Goal: Task Accomplishment & Management: Manage account settings

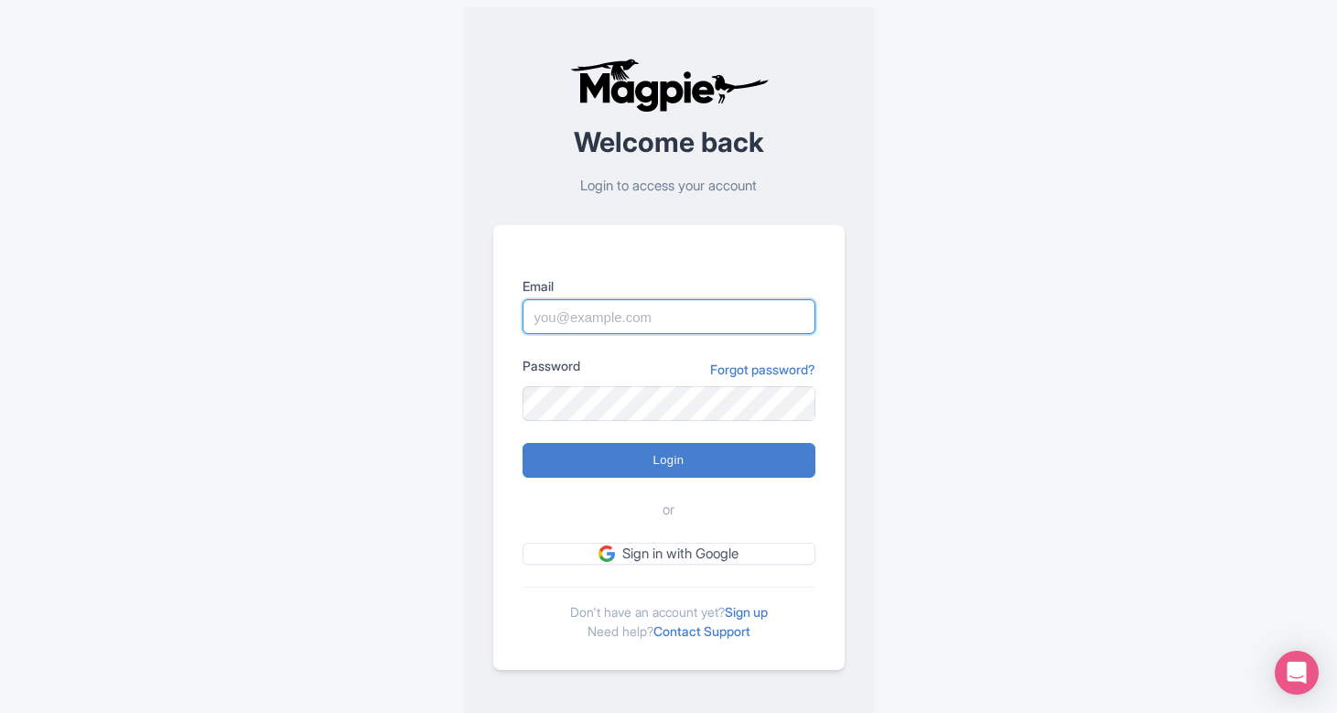
type input "hello@craftsmanave.com"
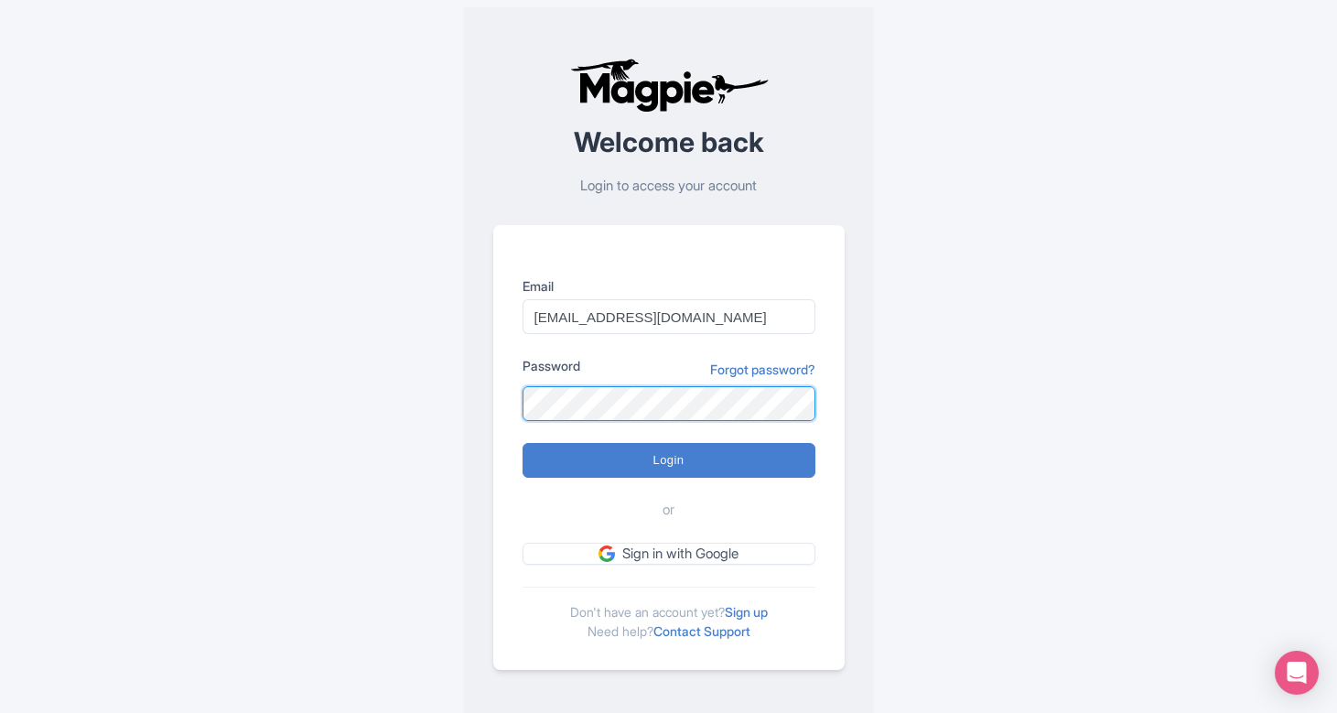
click at [668, 460] on input "Login" at bounding box center [669, 460] width 293 height 35
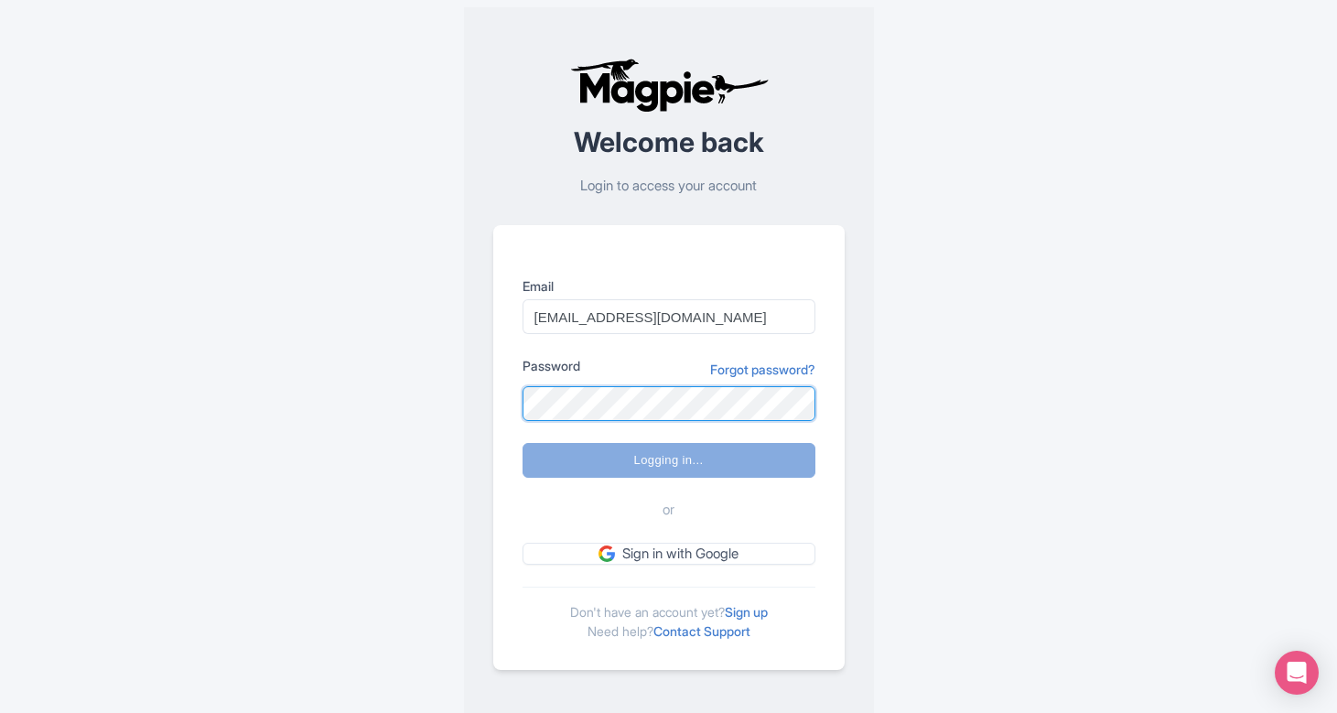
type input "Logging in..."
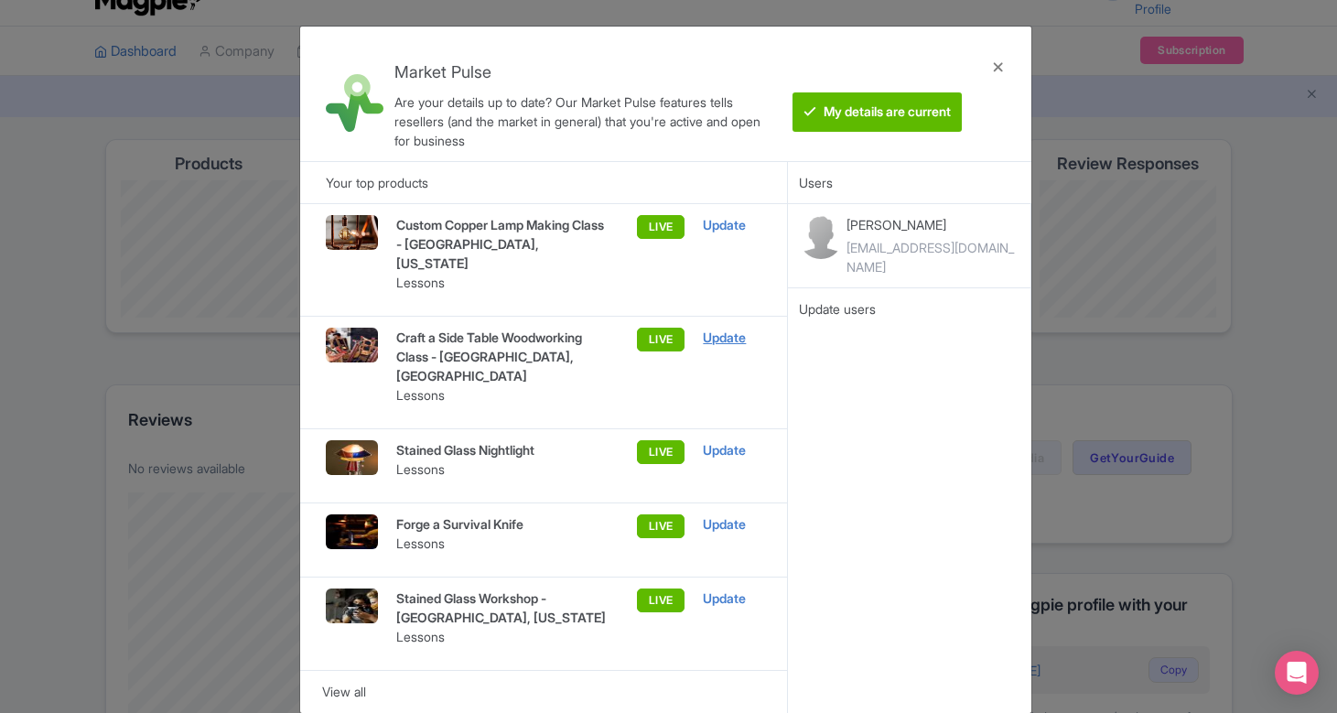
scroll to position [89, 0]
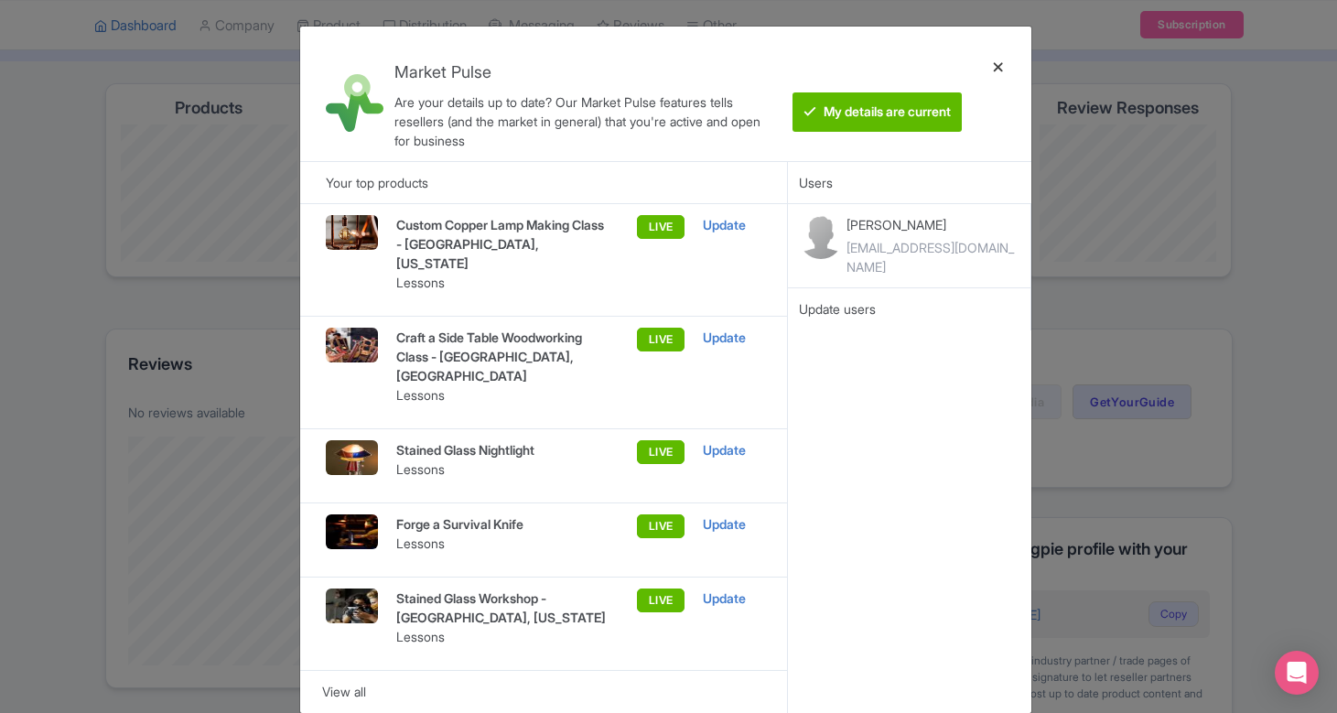
click at [1003, 56] on div at bounding box center [999, 93] width 44 height 105
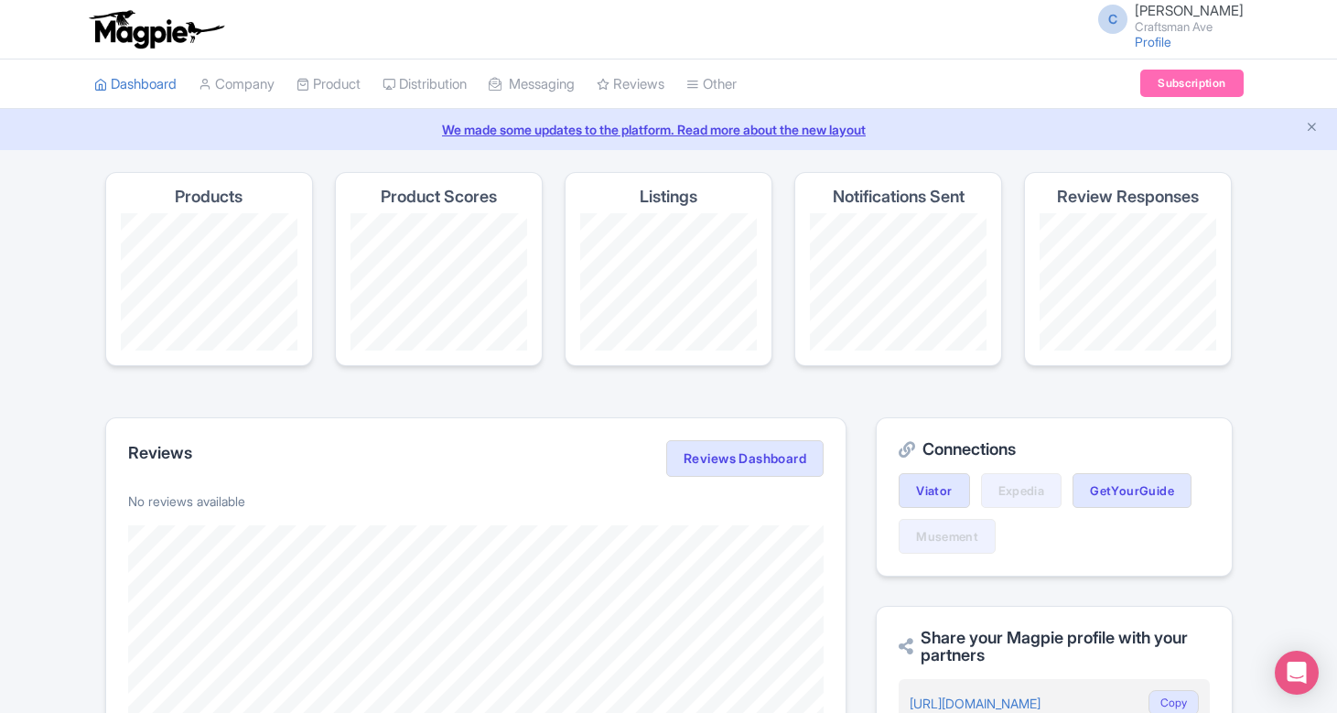
scroll to position [0, 0]
click at [349, 81] on link "Product" at bounding box center [329, 84] width 64 height 50
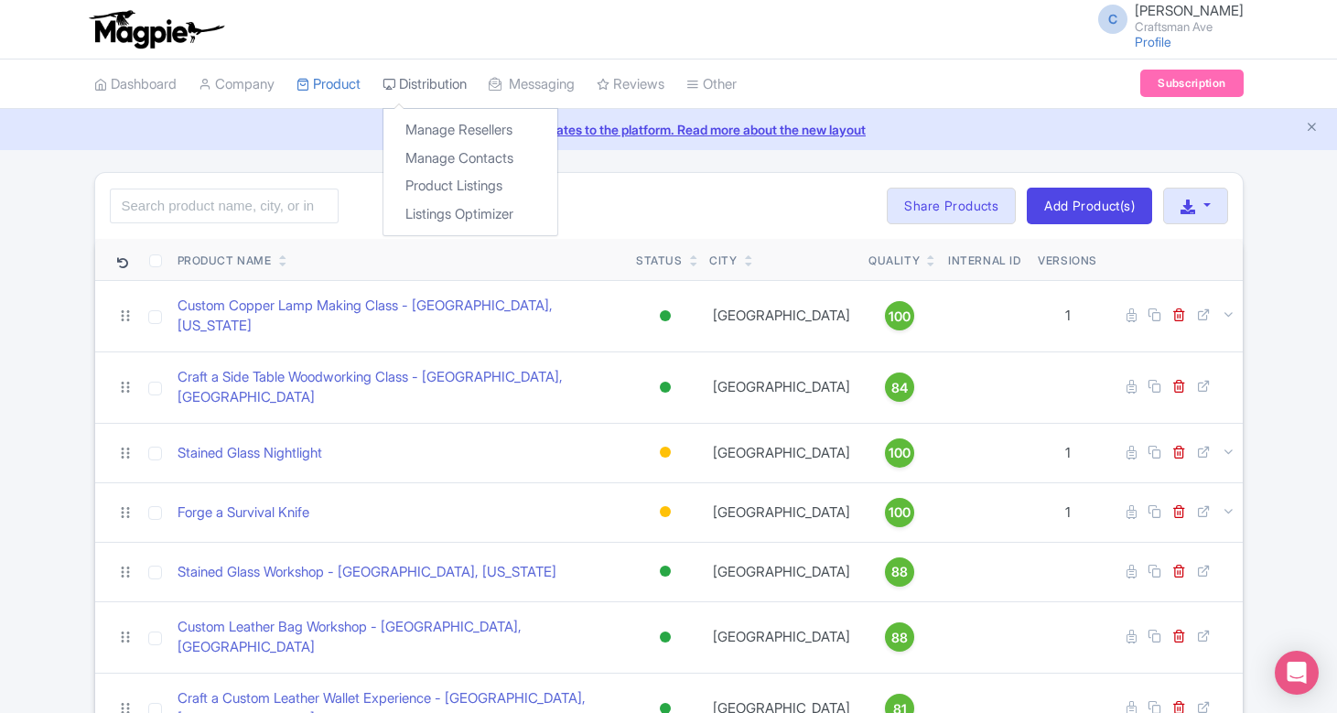
click at [424, 75] on link "Distribution" at bounding box center [425, 84] width 84 height 50
click at [437, 85] on link "Distribution" at bounding box center [425, 84] width 84 height 50
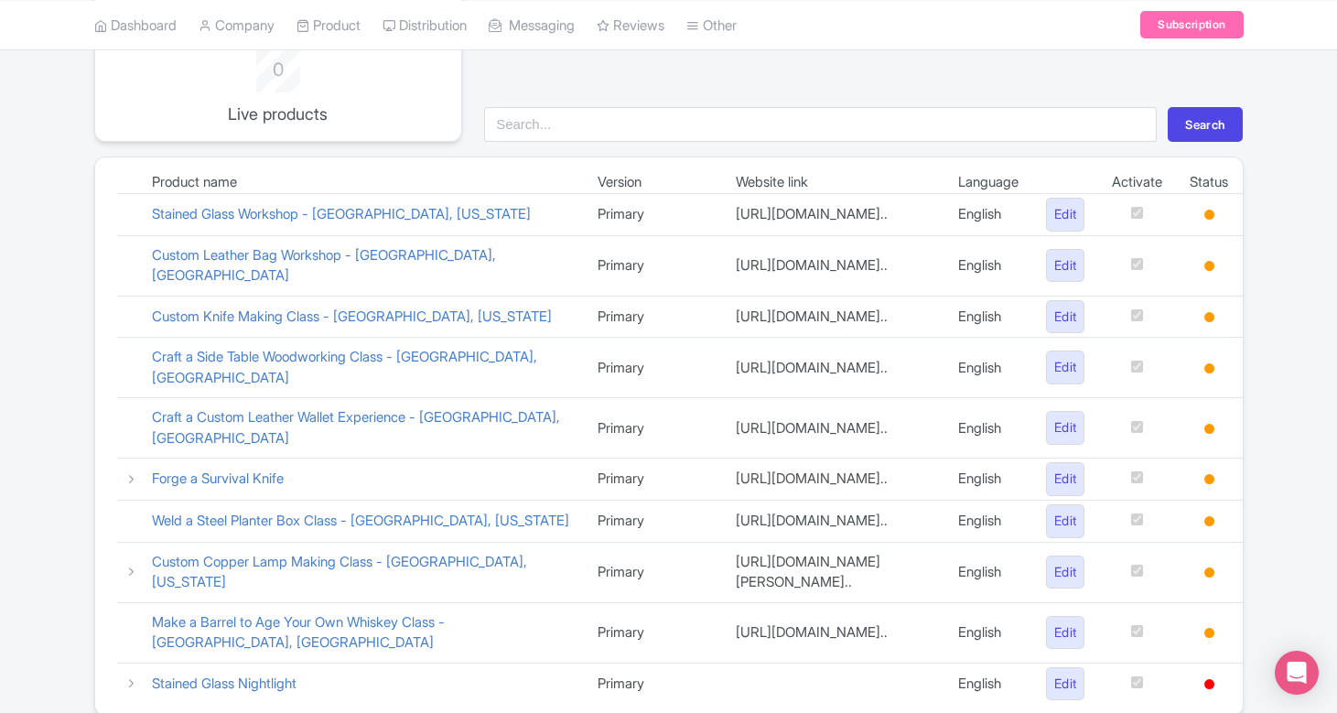
scroll to position [209, 0]
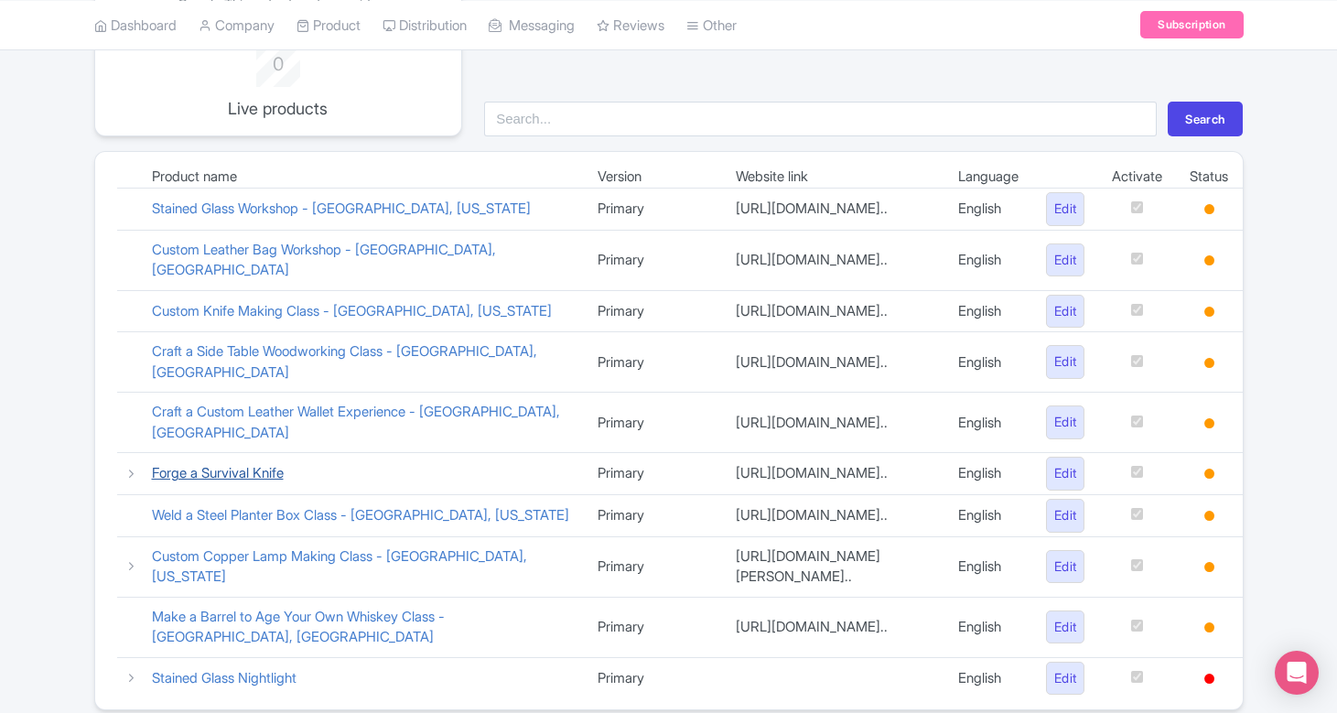
click at [265, 464] on link "Forge a Survival Knife" at bounding box center [218, 472] width 132 height 17
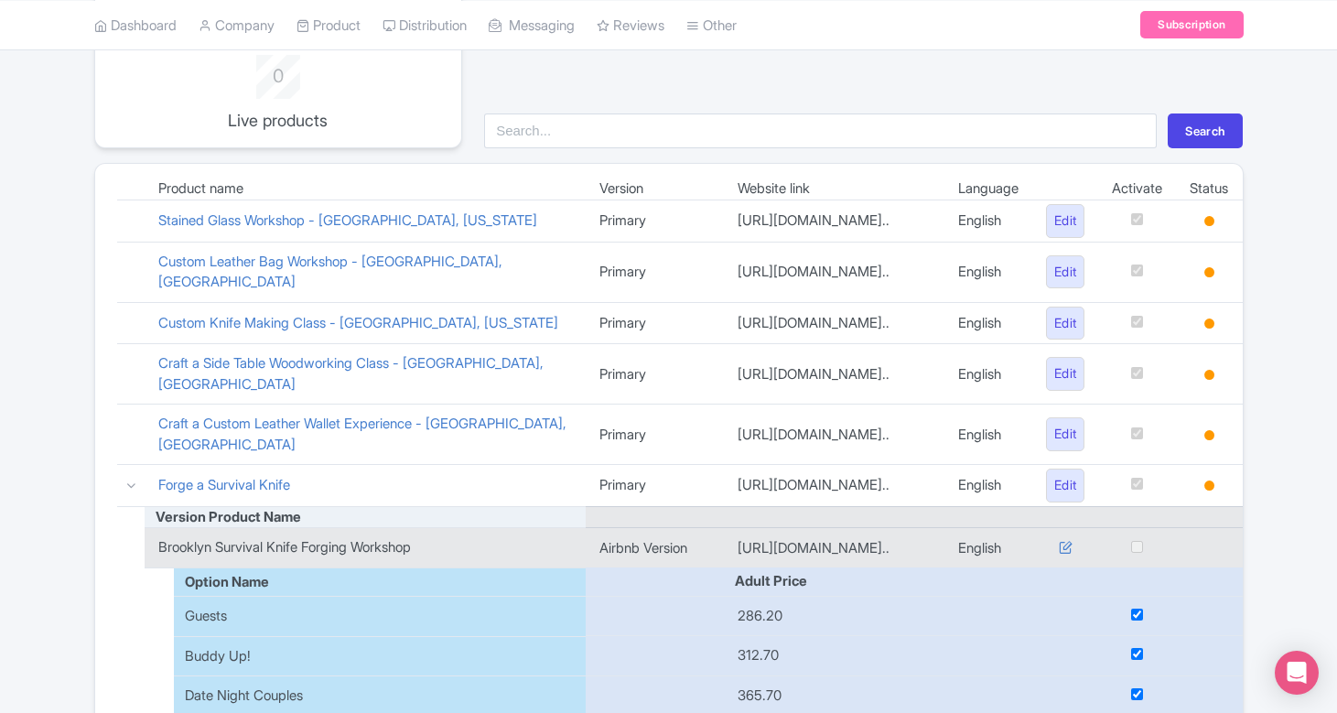
scroll to position [51, 0]
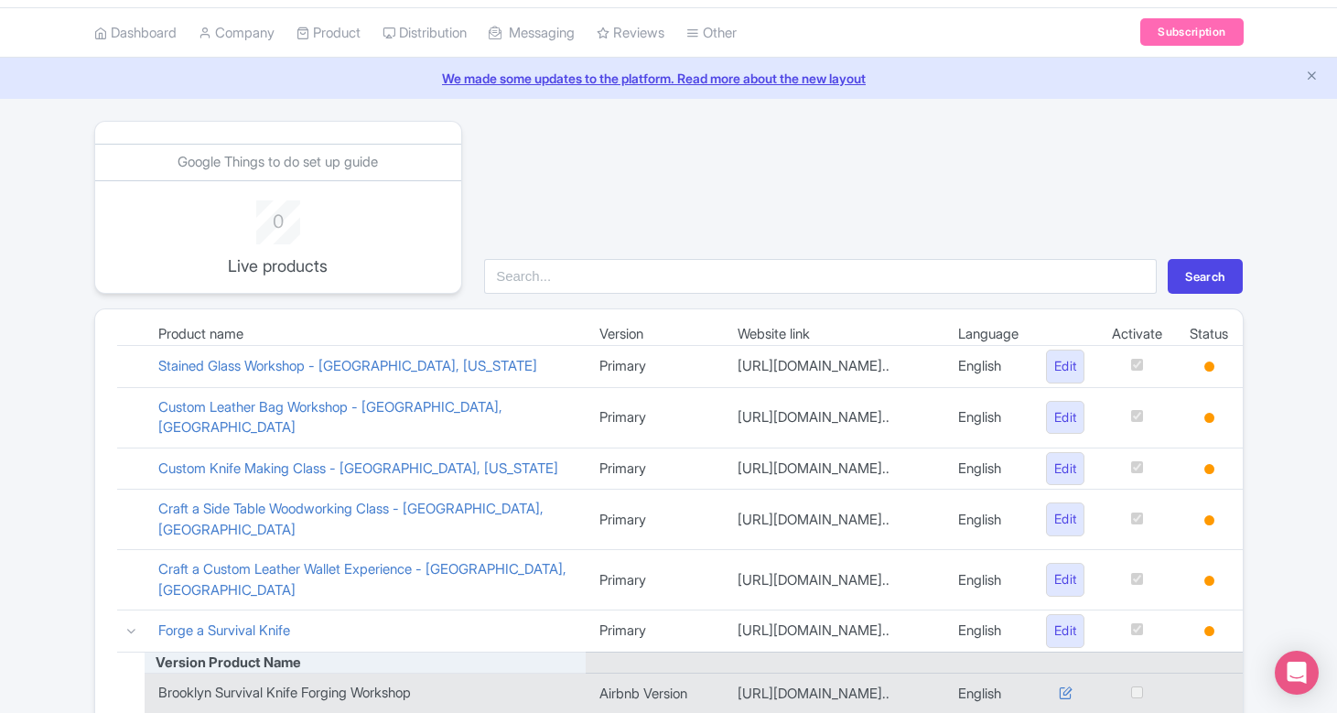
click at [577, 85] on link "We made some updates to the platform. Read more about the new layout" at bounding box center [668, 78] width 1315 height 19
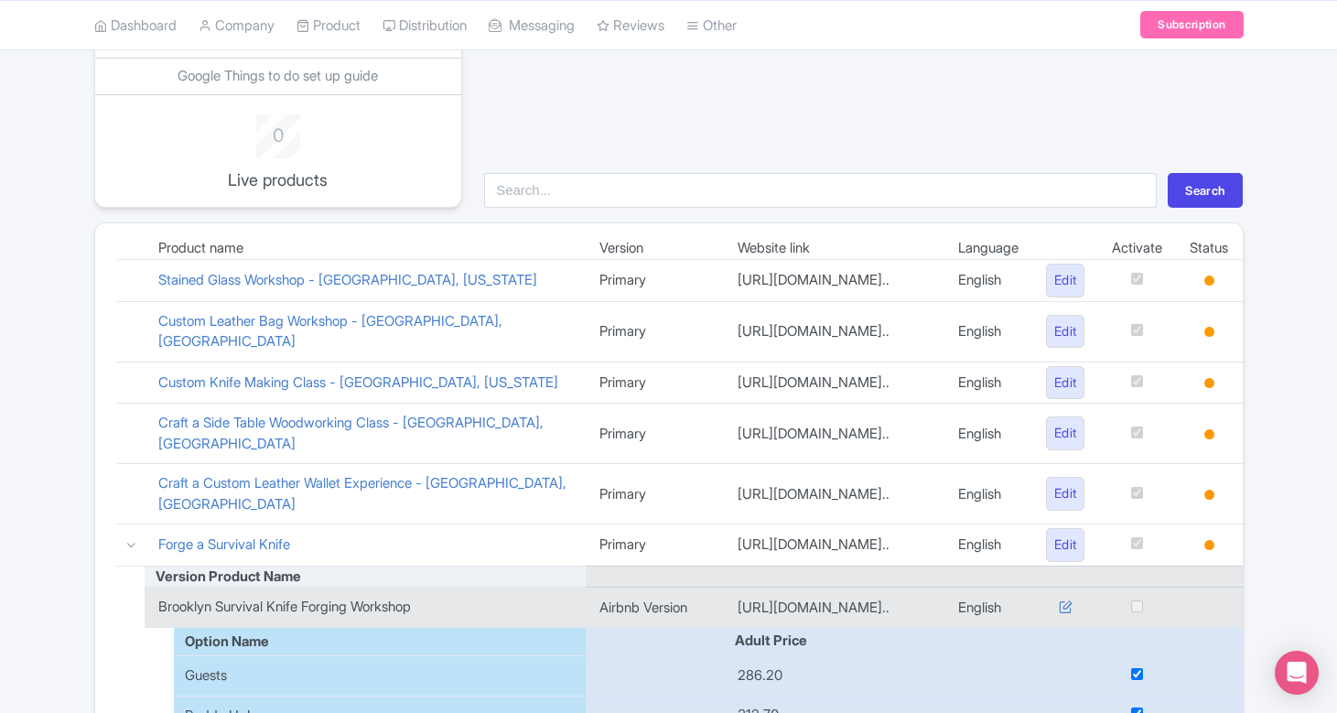
scroll to position [189, 0]
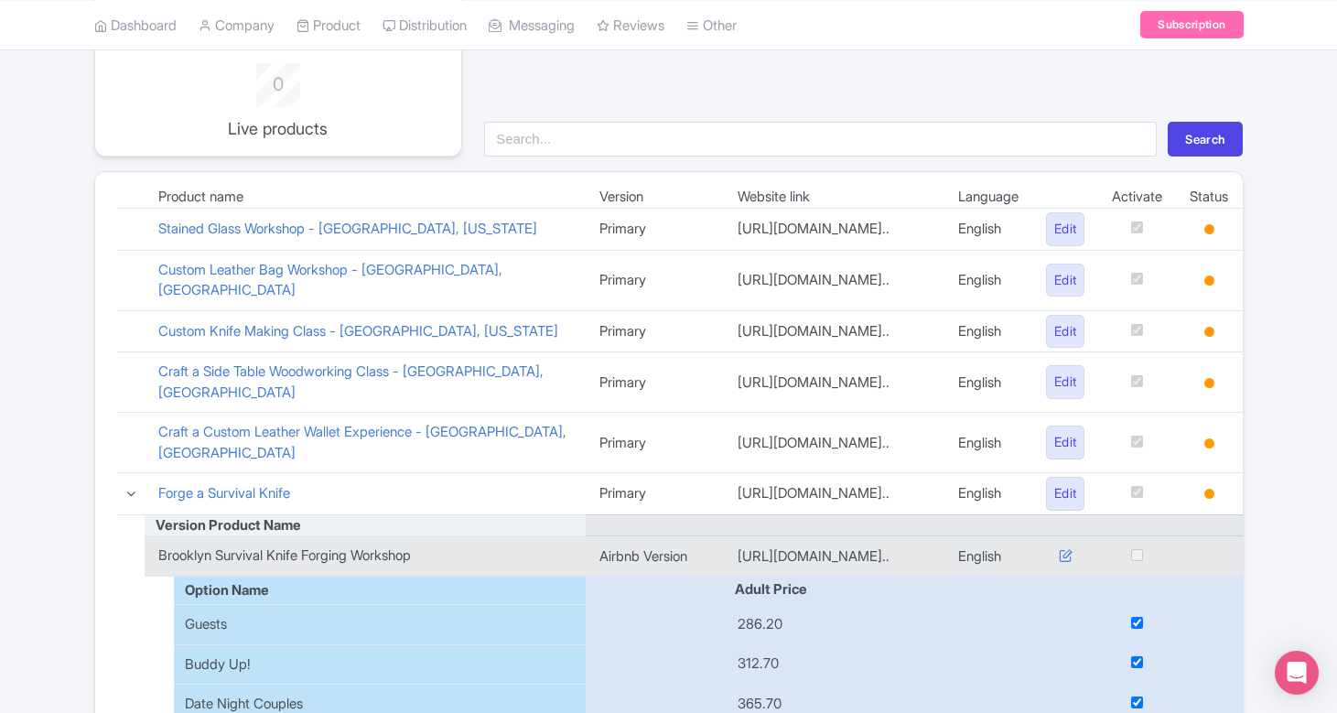
click at [131, 492] on icon at bounding box center [131, 494] width 14 height 14
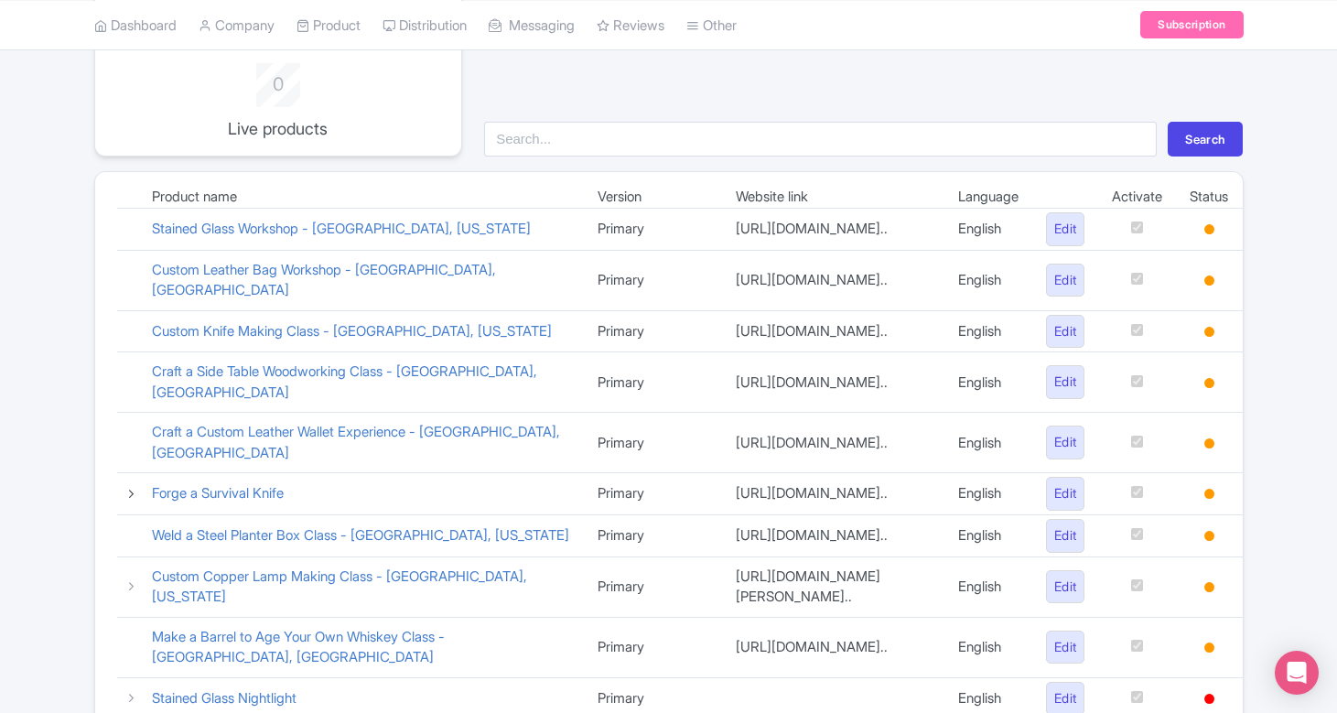
click at [135, 487] on icon at bounding box center [131, 494] width 14 height 14
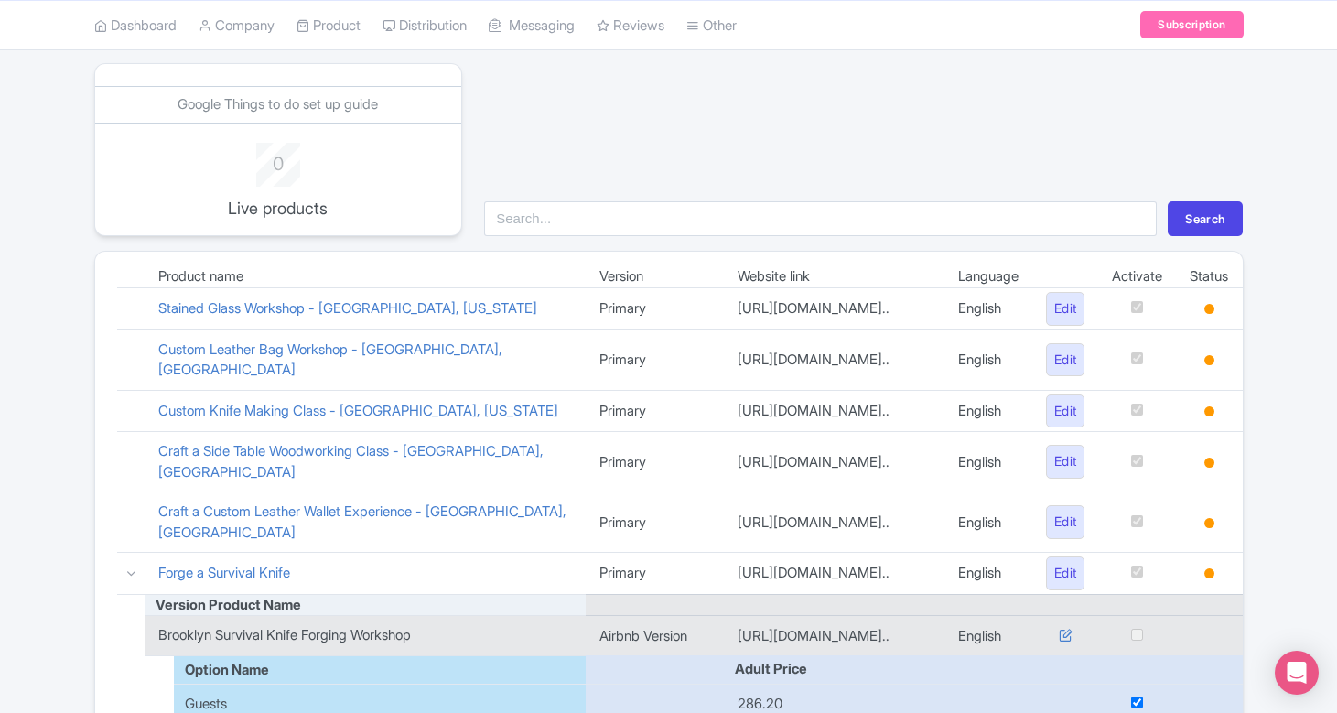
scroll to position [356, 0]
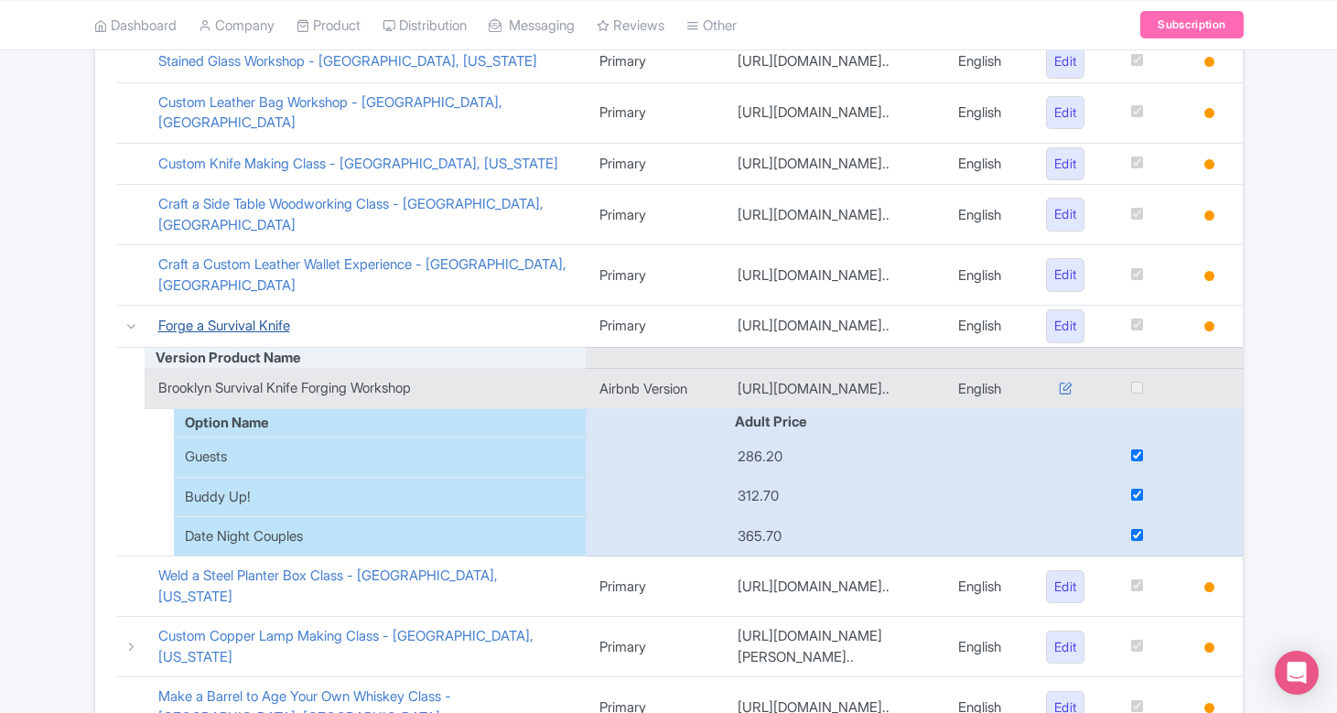
click at [254, 329] on link "Forge a Survival Knife" at bounding box center [224, 325] width 132 height 17
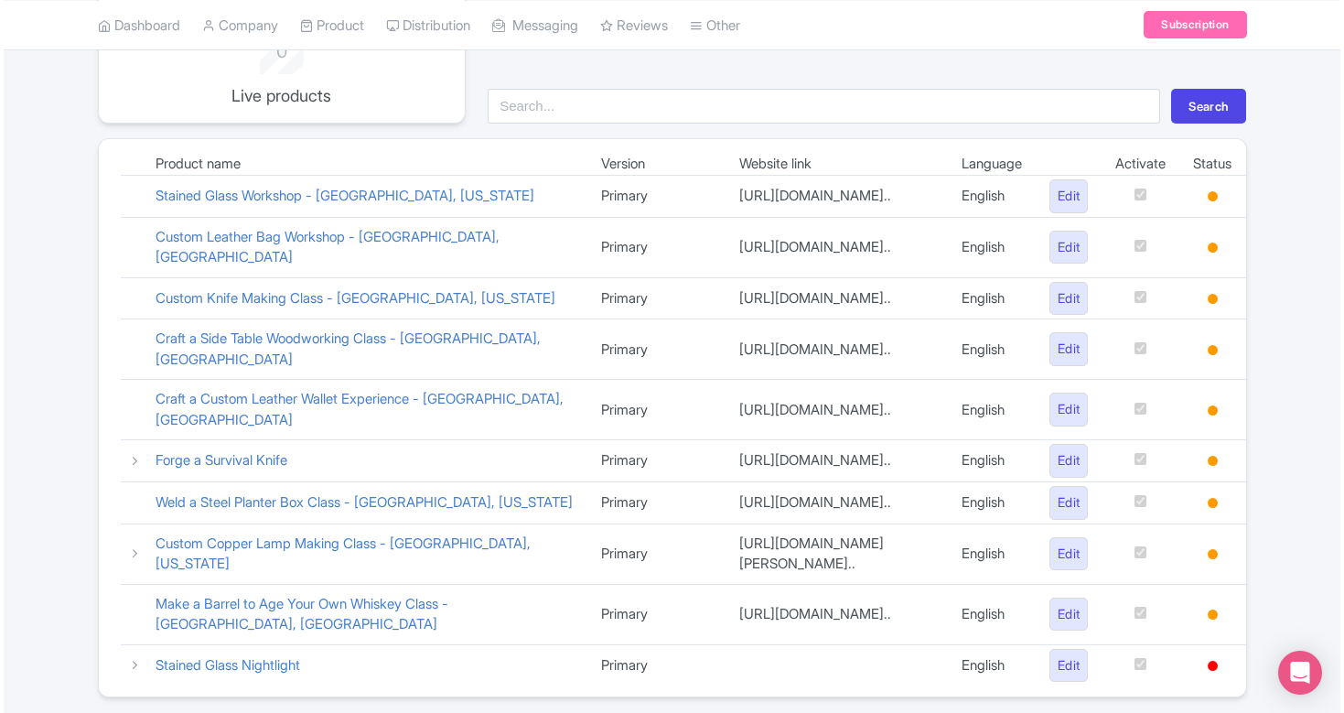
scroll to position [222, 0]
click at [135, 453] on icon at bounding box center [131, 460] width 14 height 14
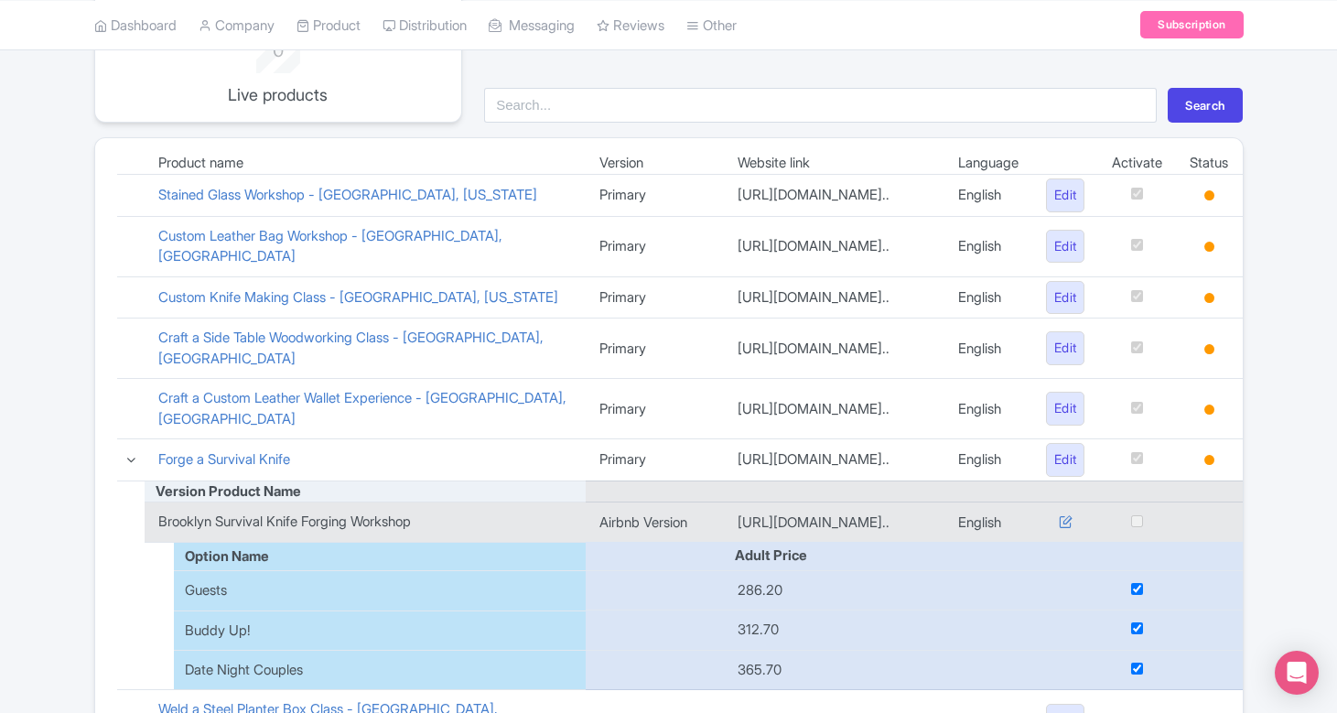
click at [135, 453] on icon at bounding box center [131, 460] width 14 height 14
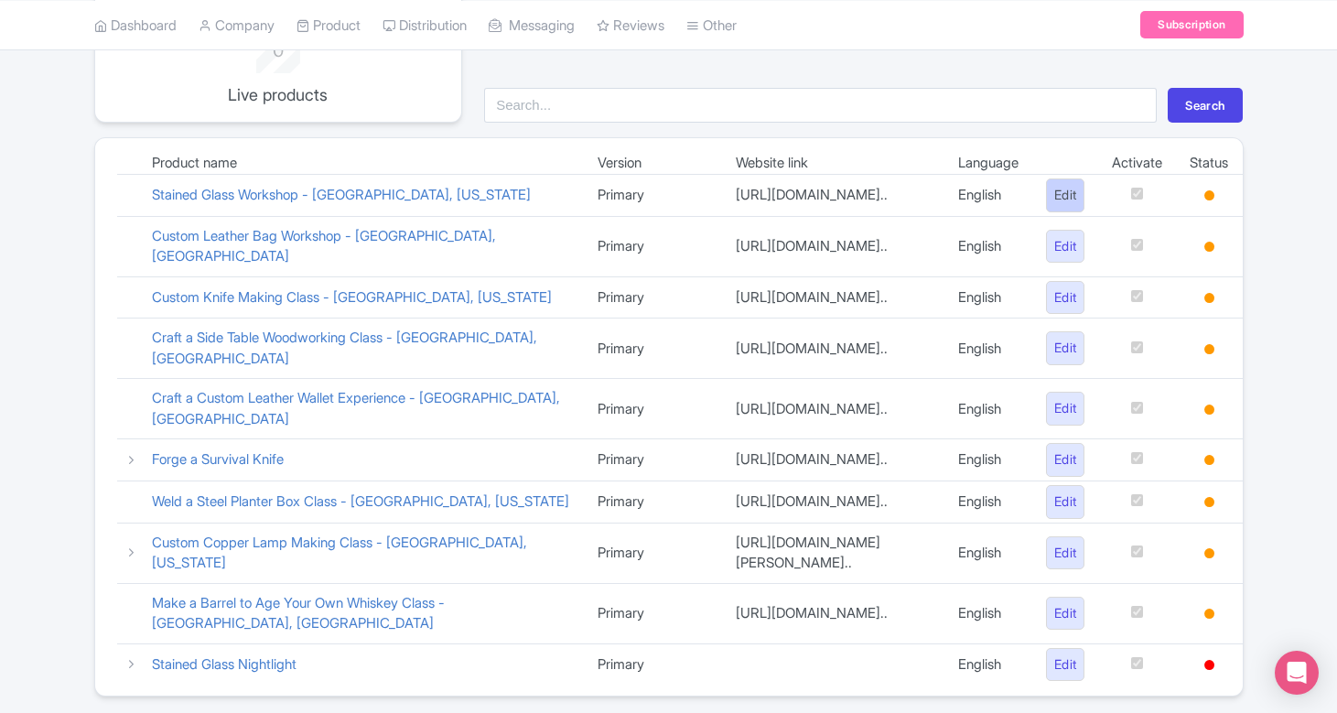
click at [1062, 205] on link "Edit" at bounding box center [1065, 195] width 39 height 34
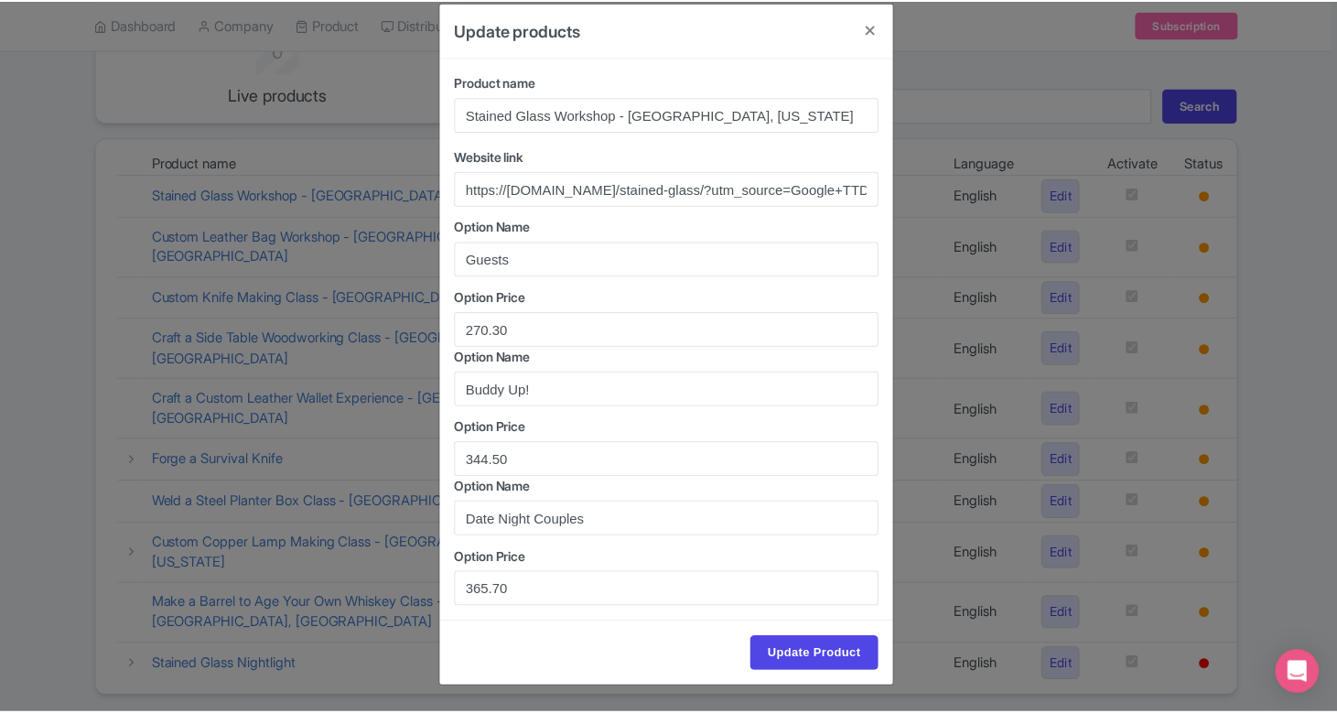
scroll to position [24, 0]
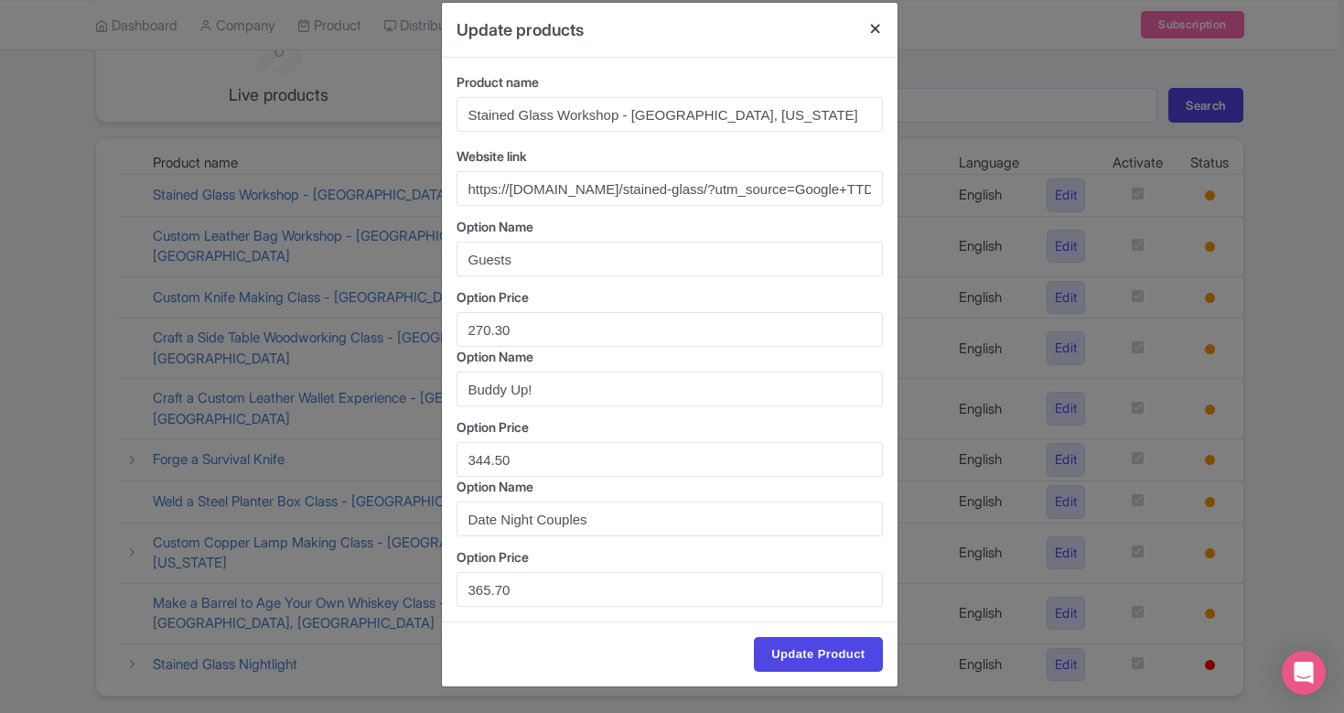
click at [875, 23] on button "Close" at bounding box center [876, 29] width 44 height 52
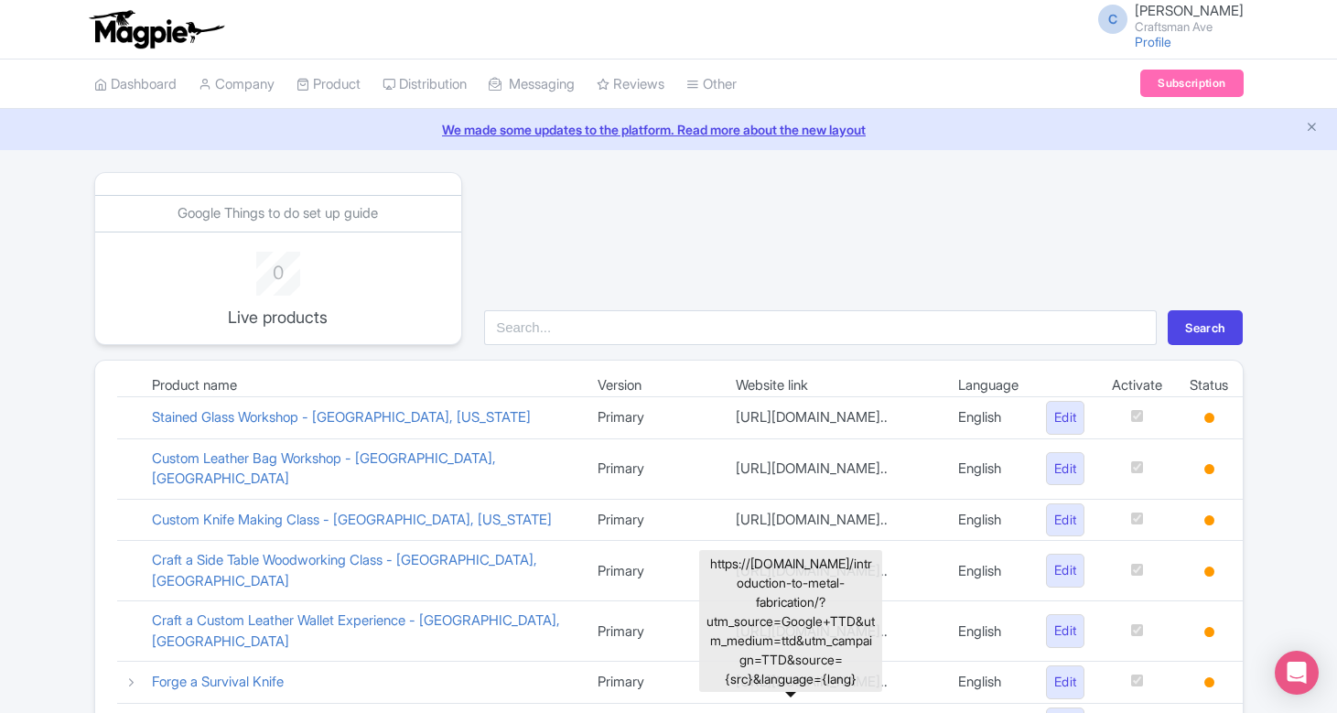
scroll to position [0, 0]
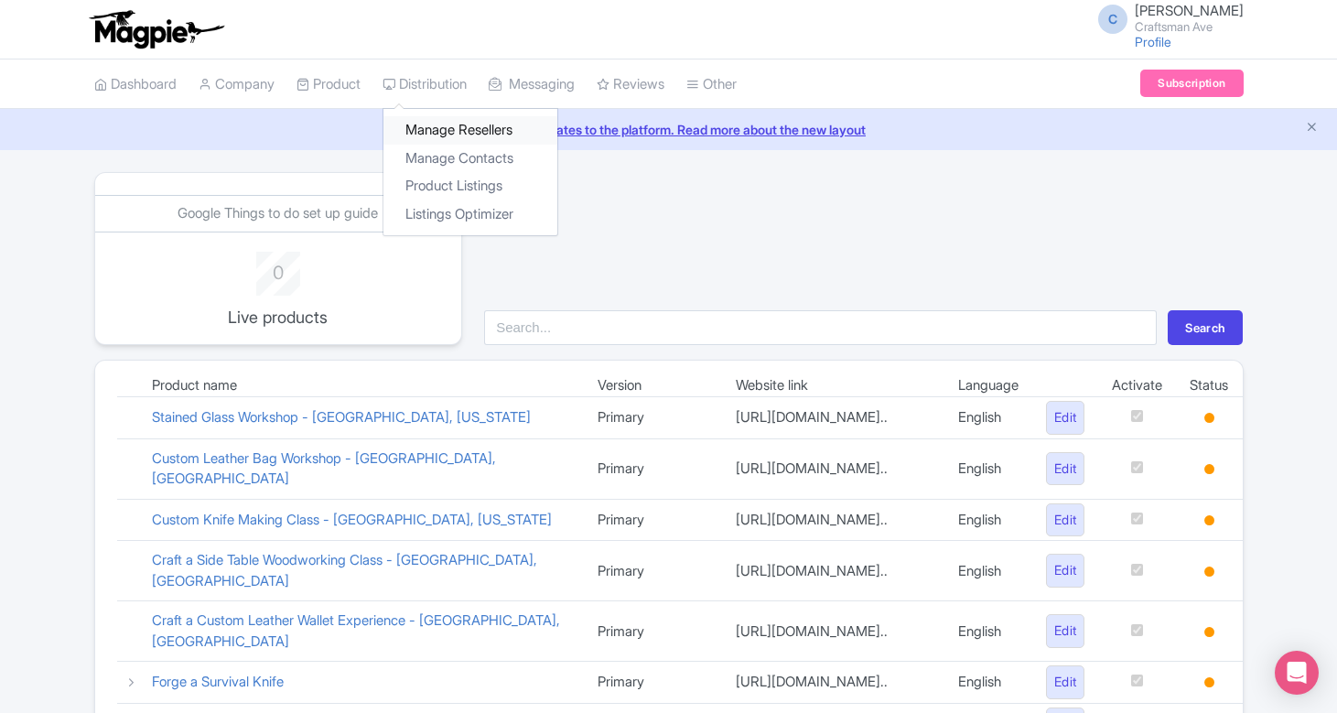
click at [448, 127] on link "Manage Resellers" at bounding box center [470, 130] width 174 height 28
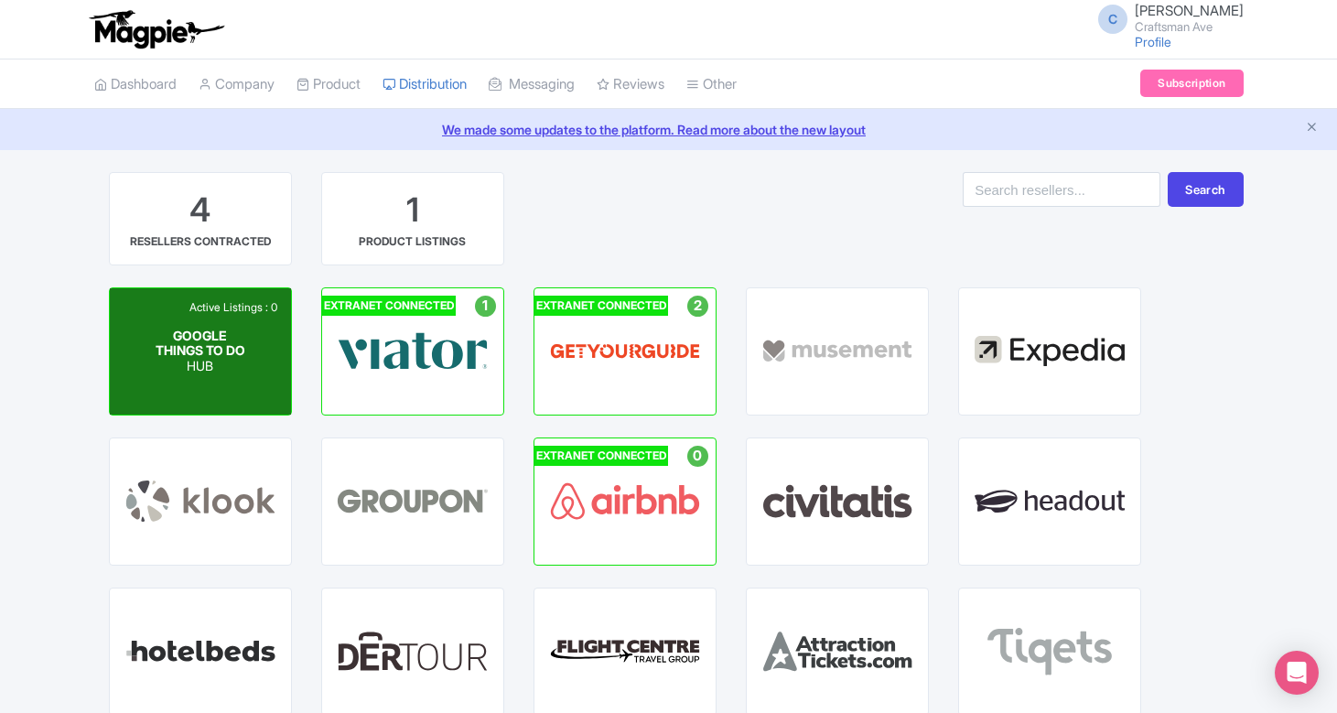
click at [241, 374] on p "HUB" at bounding box center [200, 367] width 91 height 16
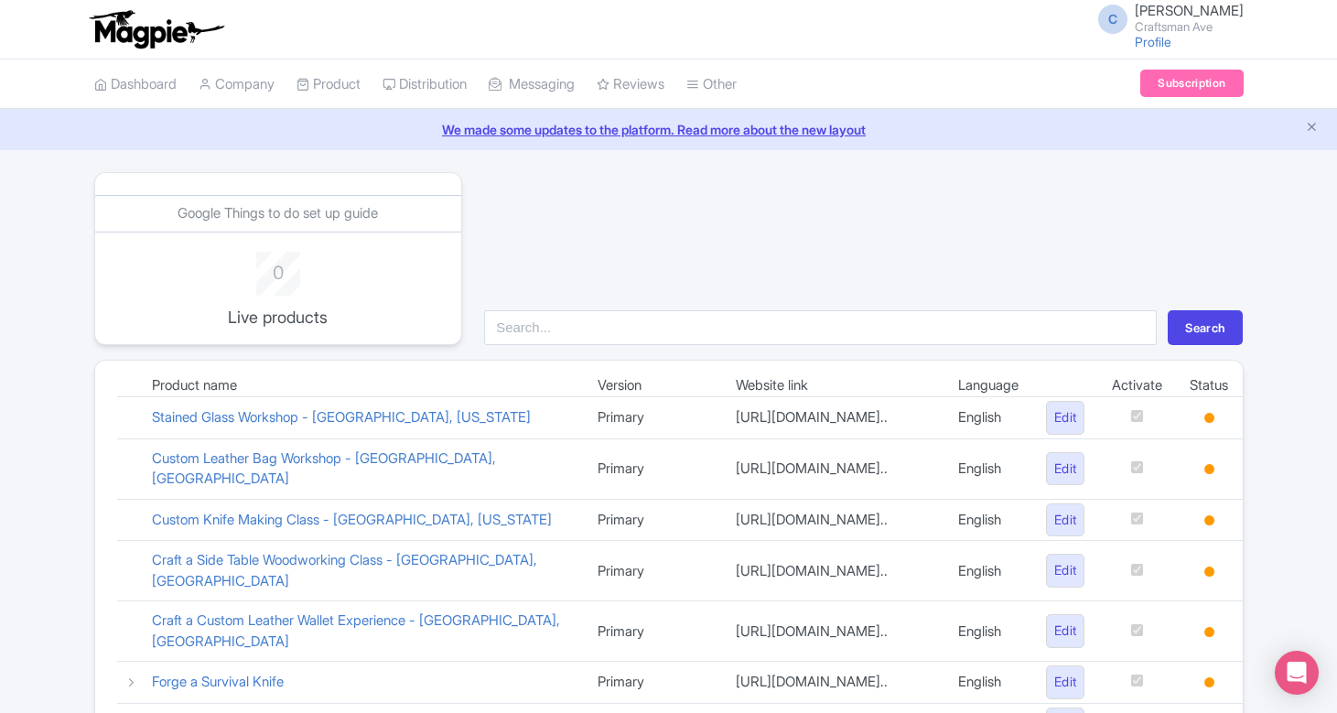
click at [713, 283] on div "Search" at bounding box center [863, 258] width 781 height 173
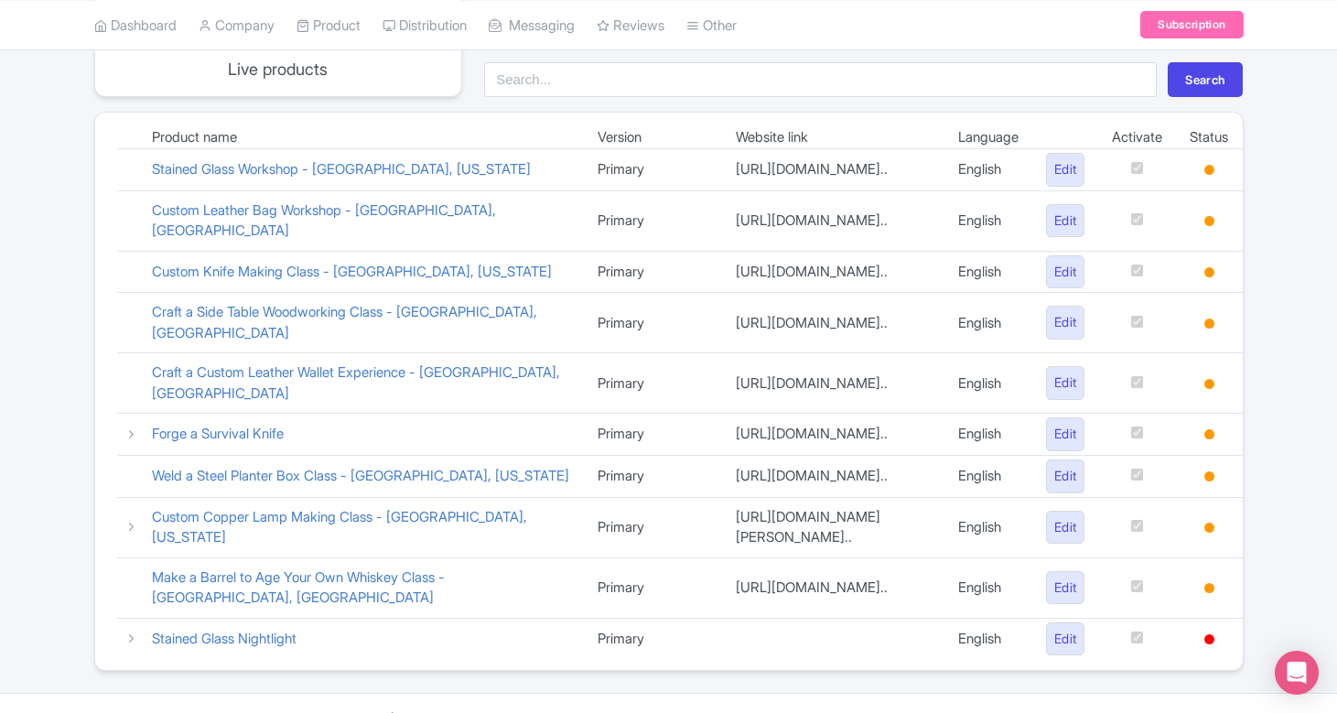
scroll to position [249, 0]
click at [249, 428] on link "Forge a Survival Knife" at bounding box center [218, 432] width 132 height 17
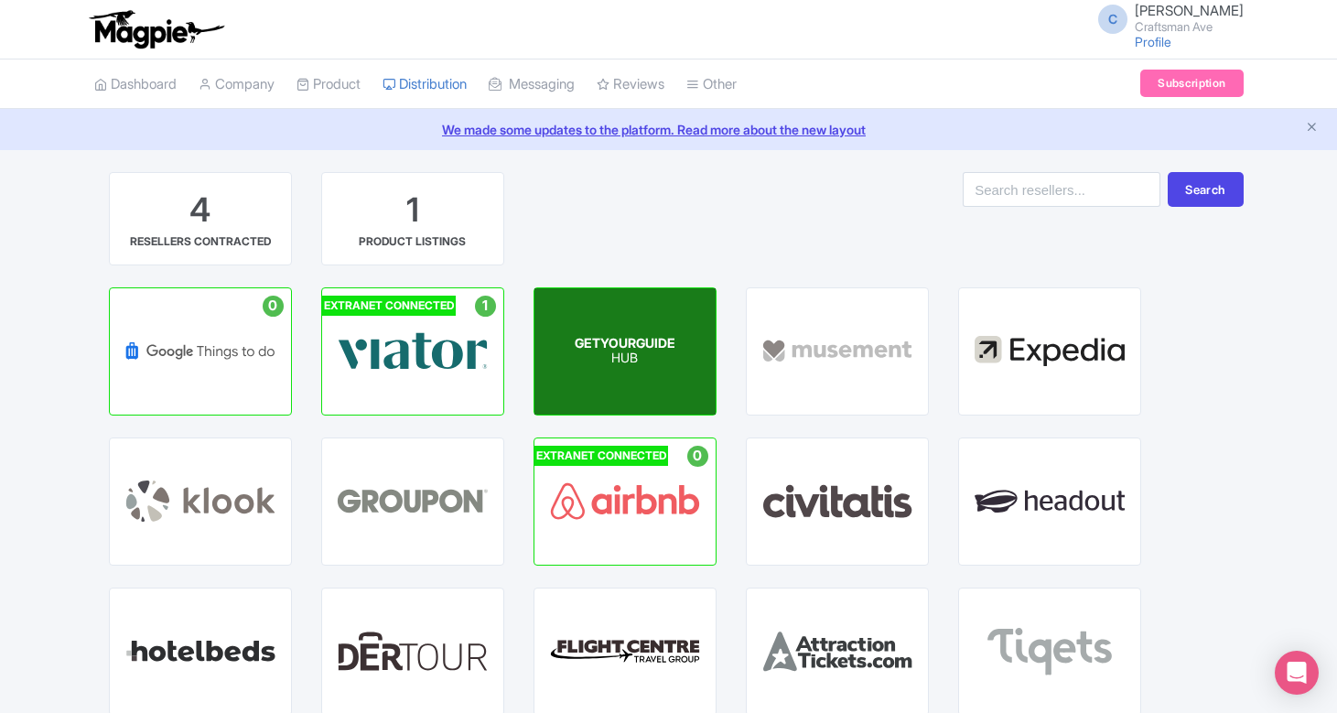
click at [626, 351] on p "HUB" at bounding box center [625, 359] width 101 height 16
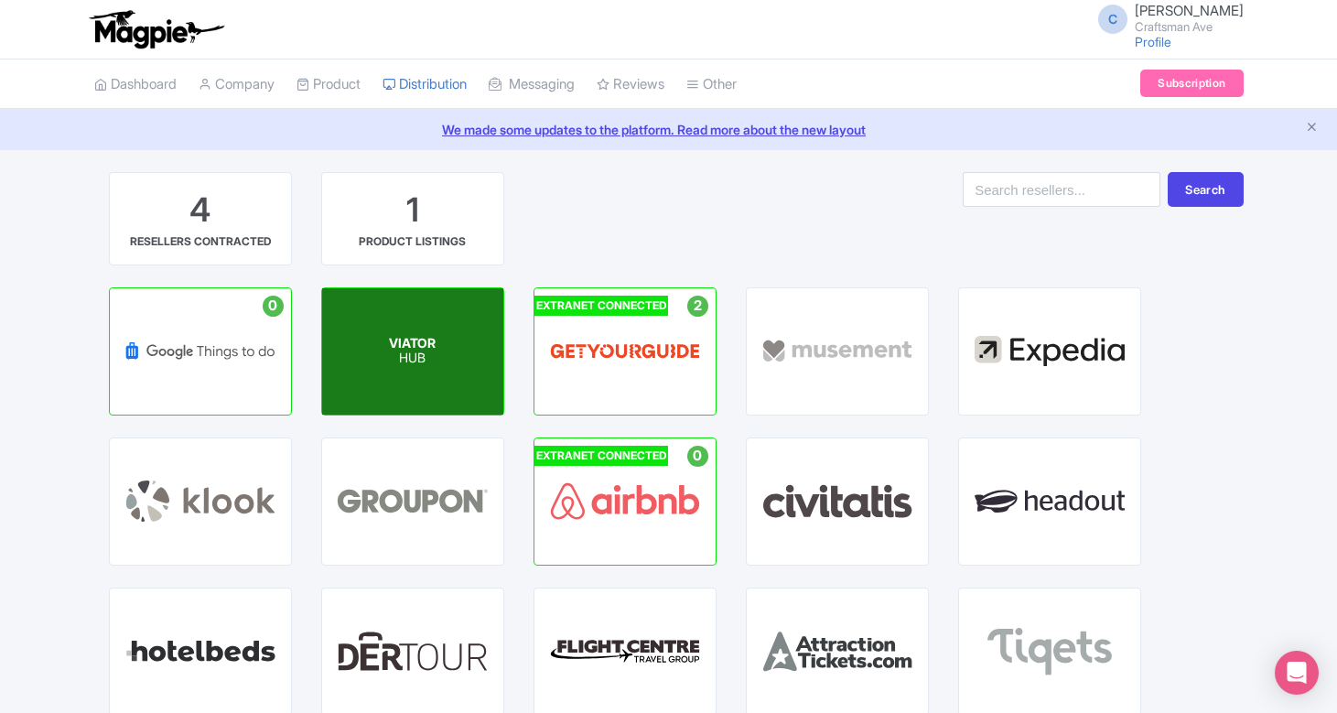
click at [453, 353] on div "VIATOR HUB" at bounding box center [412, 351] width 181 height 126
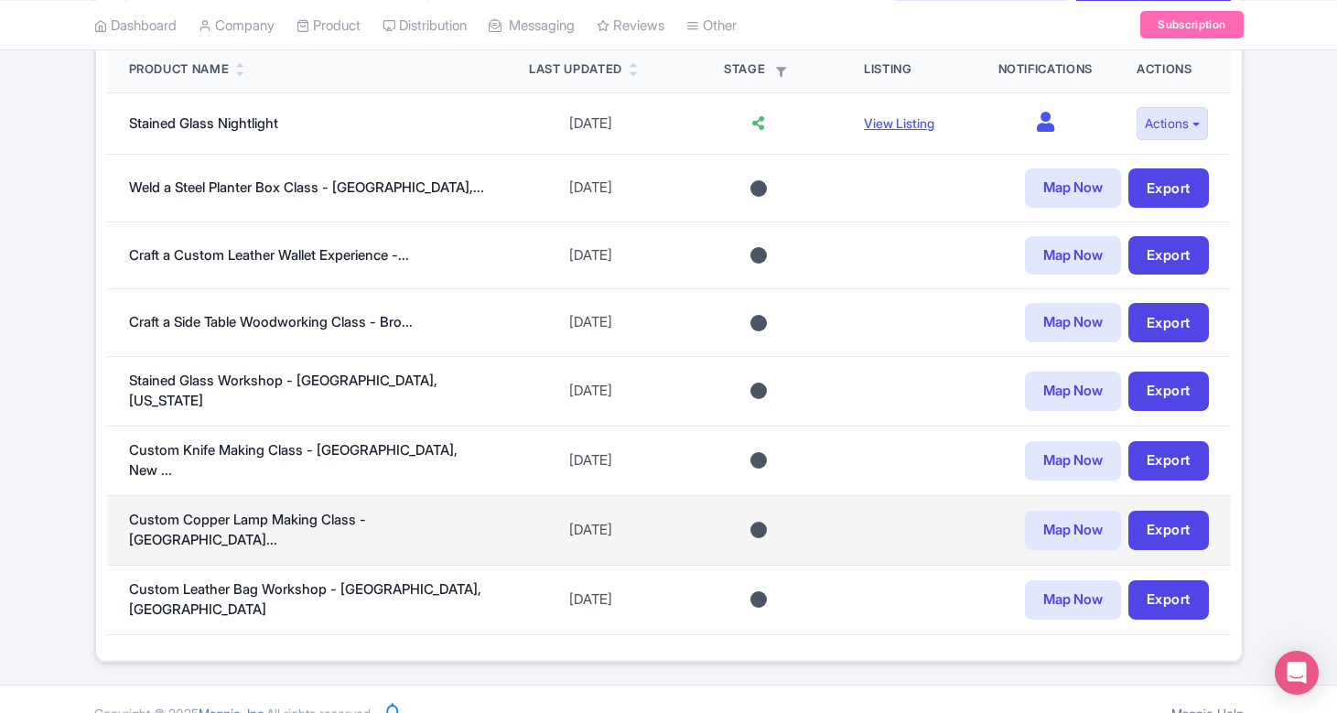
scroll to position [553, 0]
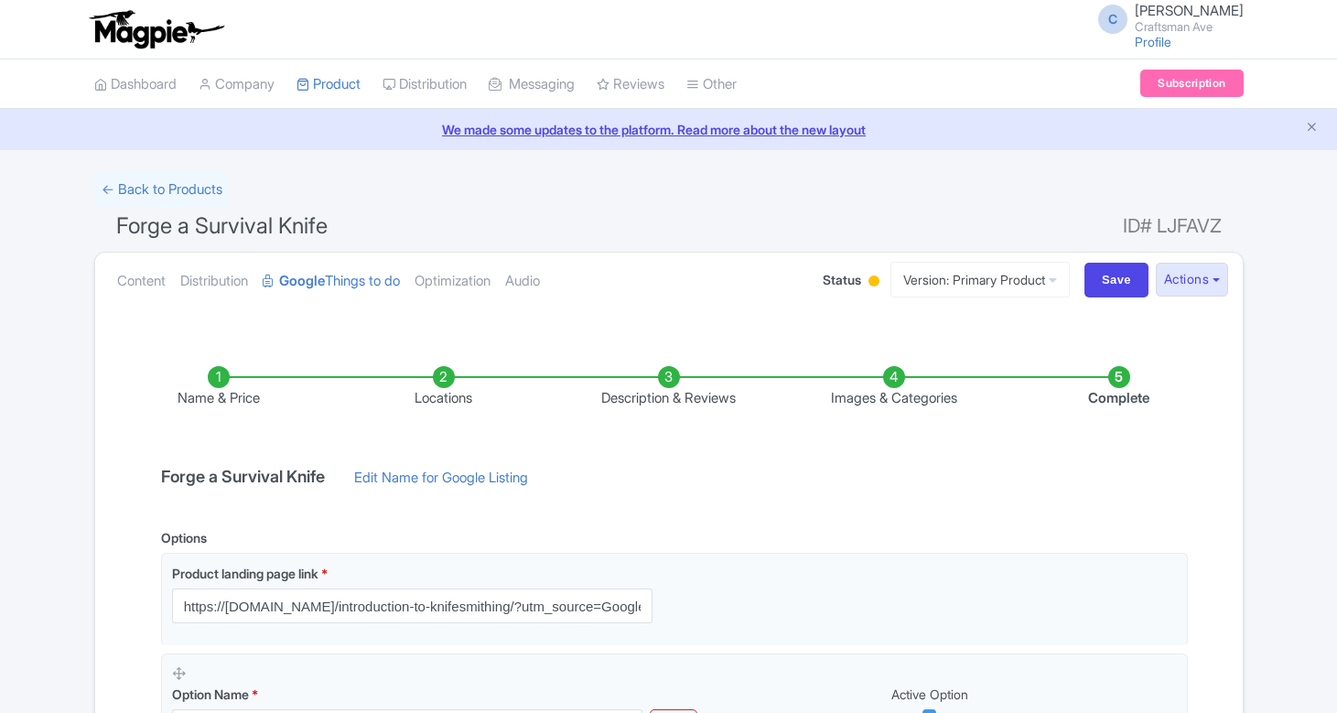
scroll to position [329, 0]
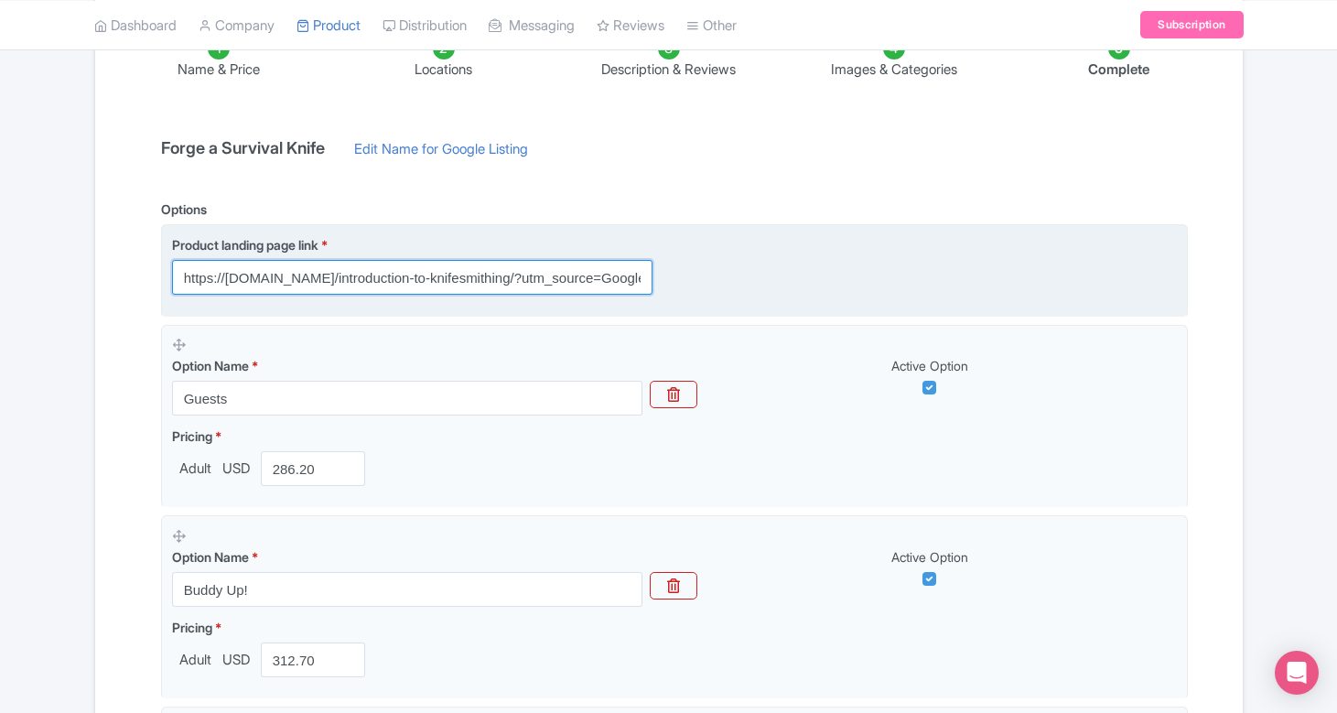
click at [552, 275] on input "https://[DOMAIN_NAME]/introduction-to-knifesmithing/?utm_source=Google+TTD&utm_…" at bounding box center [412, 277] width 480 height 35
drag, startPoint x: 183, startPoint y: 272, endPoint x: 670, endPoint y: 287, distance: 487.2
click at [670, 287] on div "Product landing page link * https://craftsmanave.com/introduction-to-knifesmith…" at bounding box center [423, 264] width 502 height 59
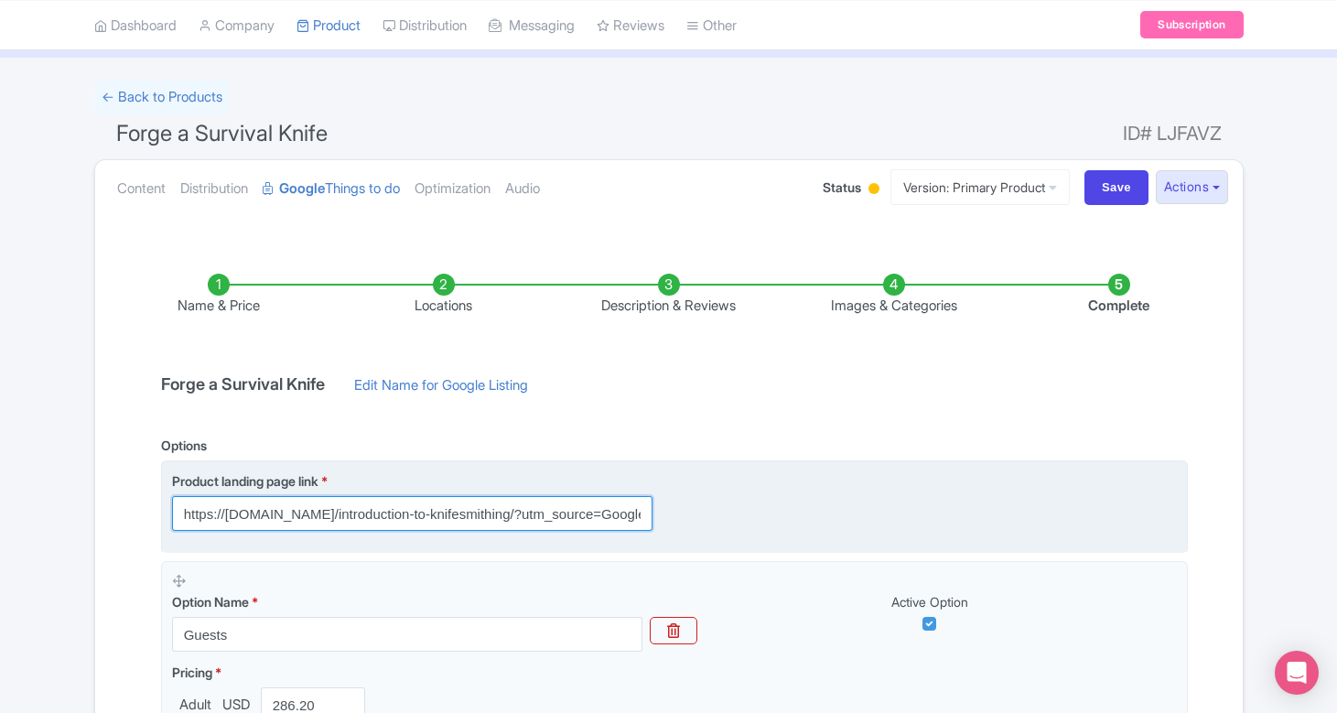
scroll to position [68, 0]
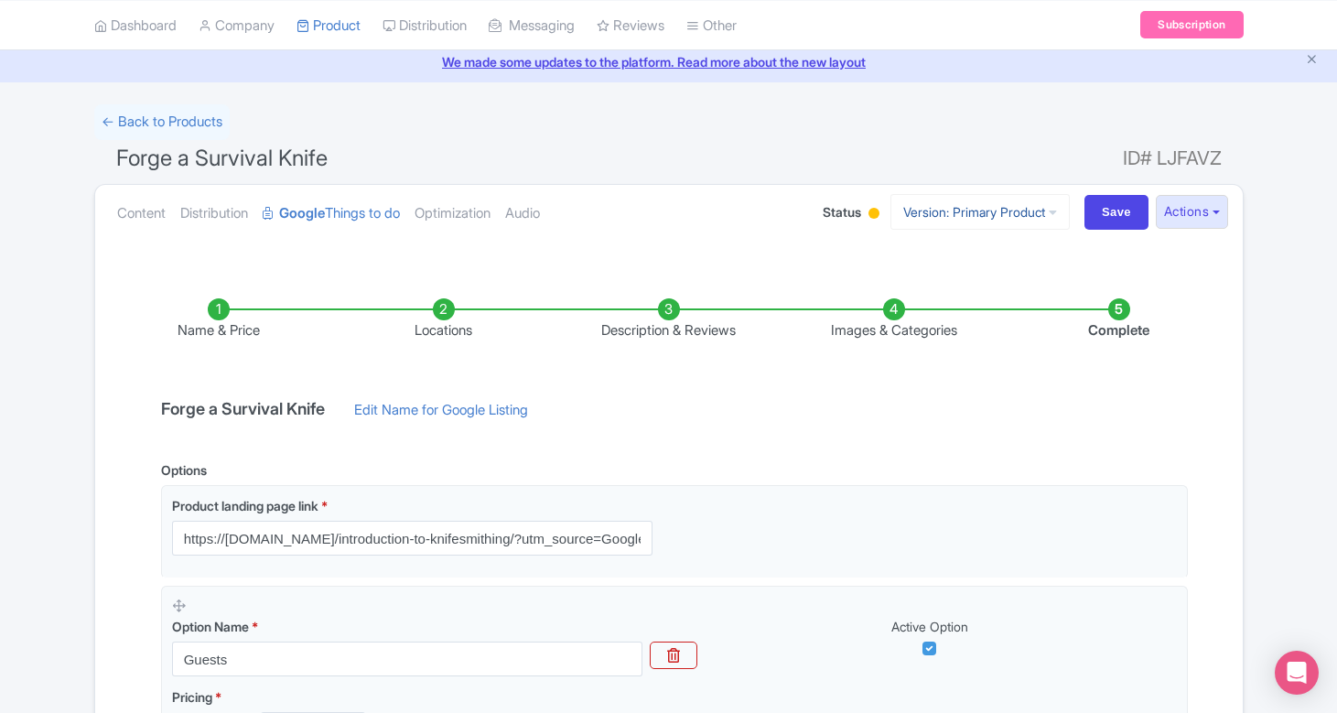
click at [947, 215] on link "Version: Primary Product" at bounding box center [980, 212] width 179 height 36
click at [1196, 208] on button "Actions" at bounding box center [1192, 212] width 72 height 34
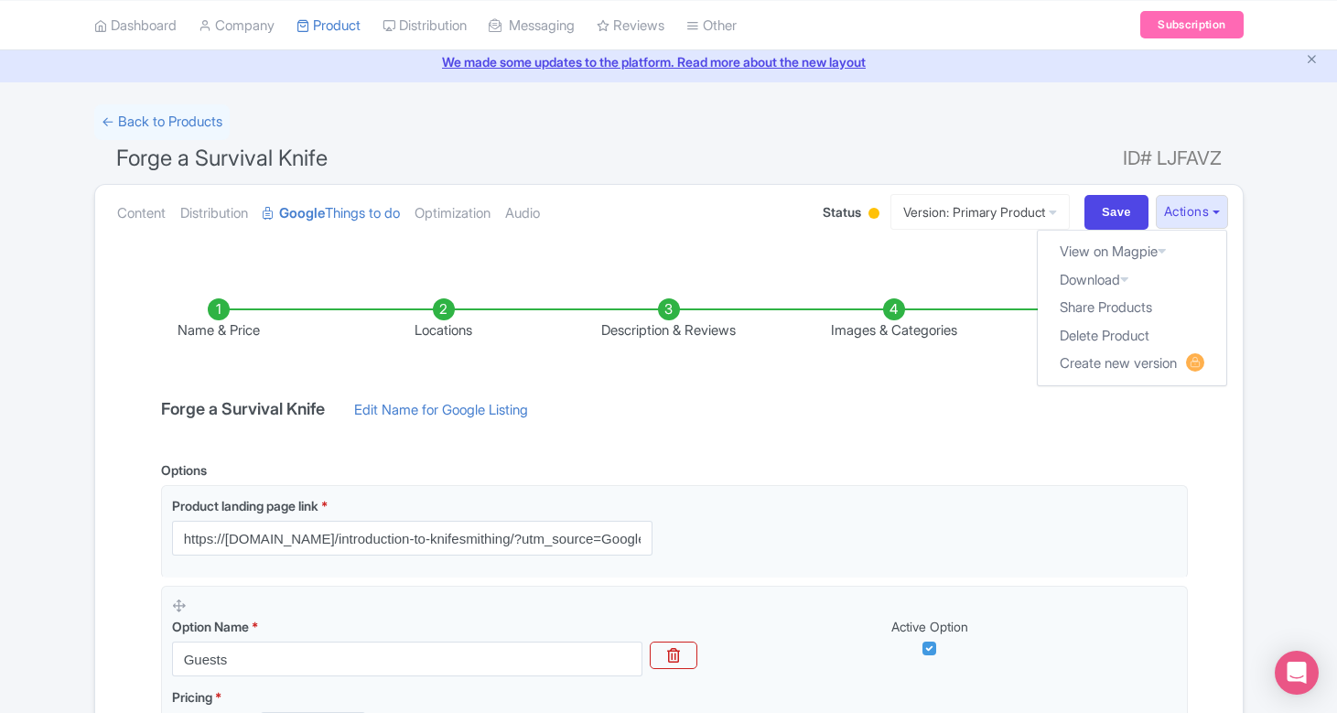
click at [1265, 288] on div "← Back to Products Forge a Survival Knife ID# LJFAVZ Content Distribution Googl…" at bounding box center [668, 715] width 1337 height 1222
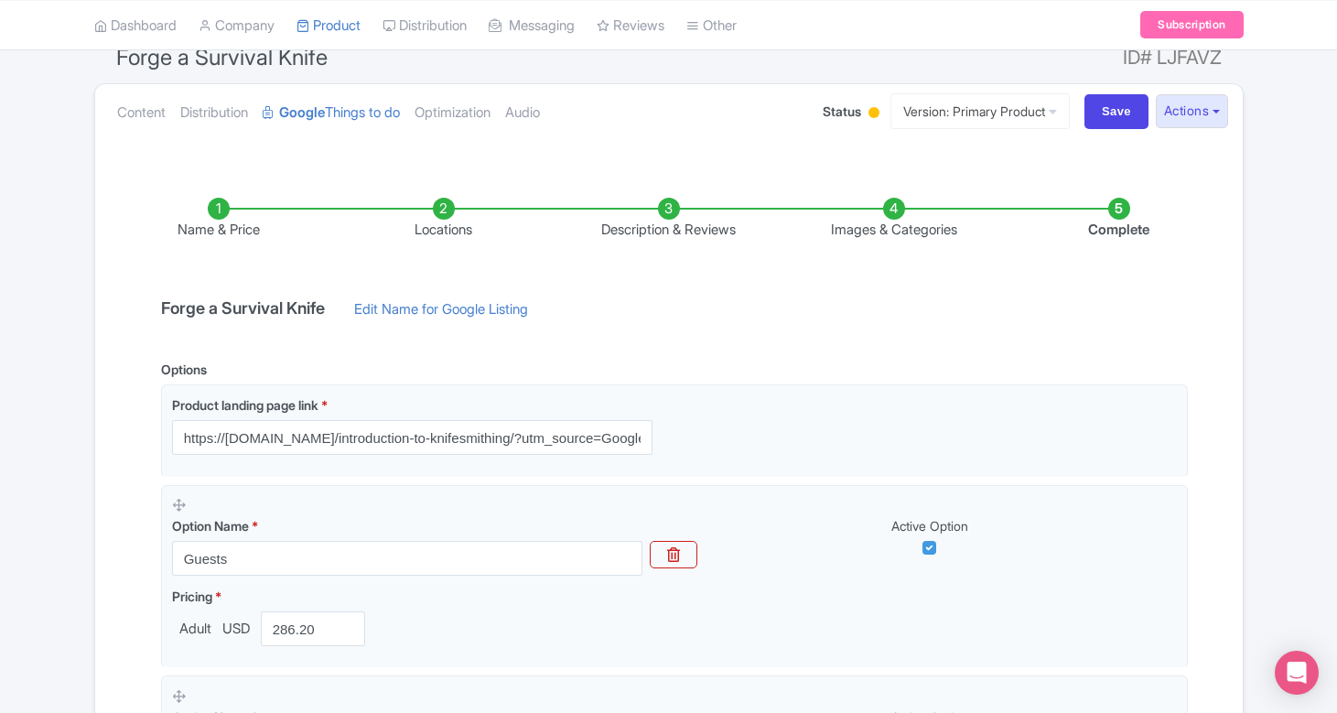
scroll to position [0, 0]
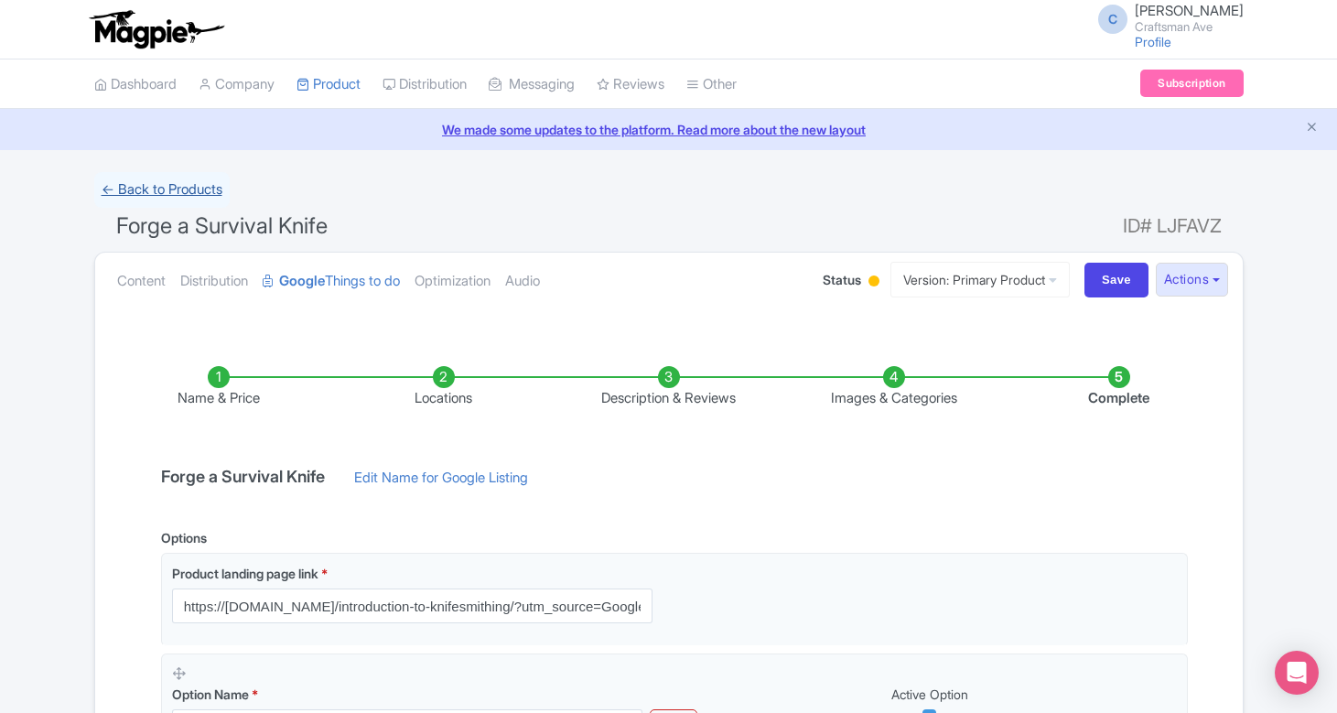
click at [167, 187] on link "← Back to Products" at bounding box center [161, 190] width 135 height 36
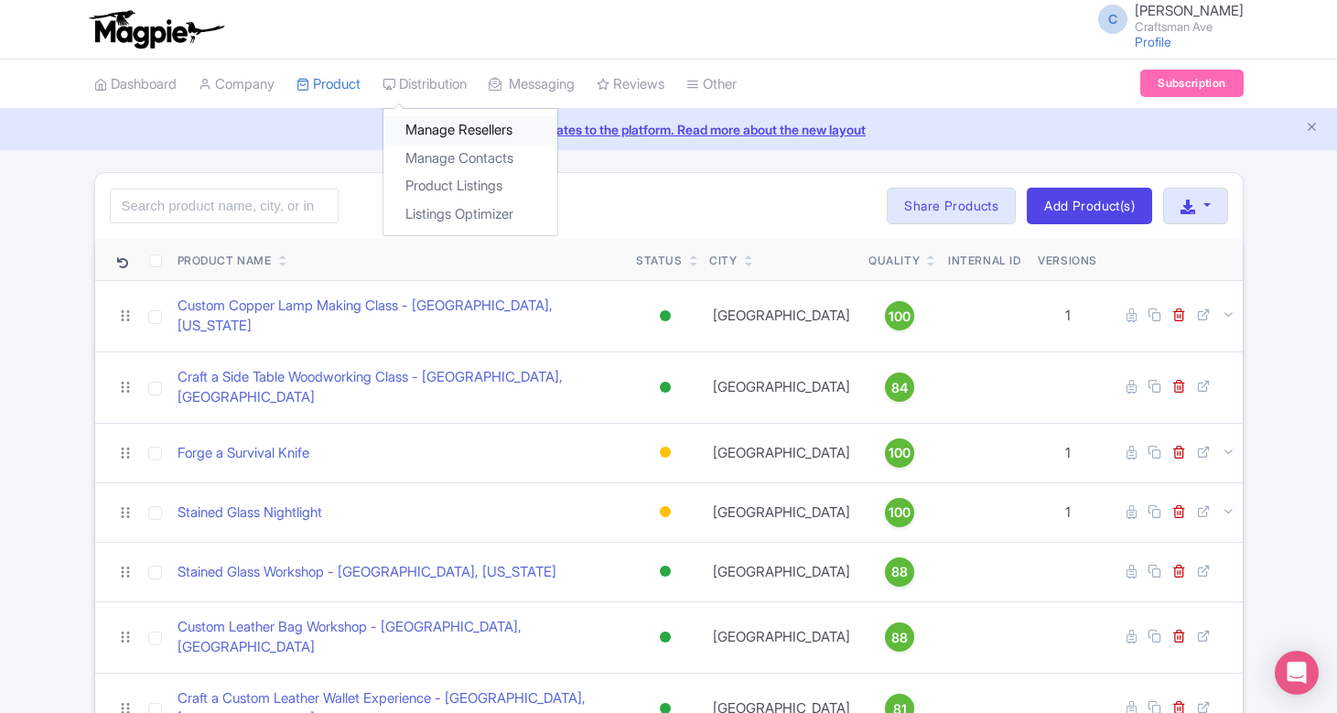
click at [450, 129] on link "Manage Resellers" at bounding box center [470, 130] width 174 height 28
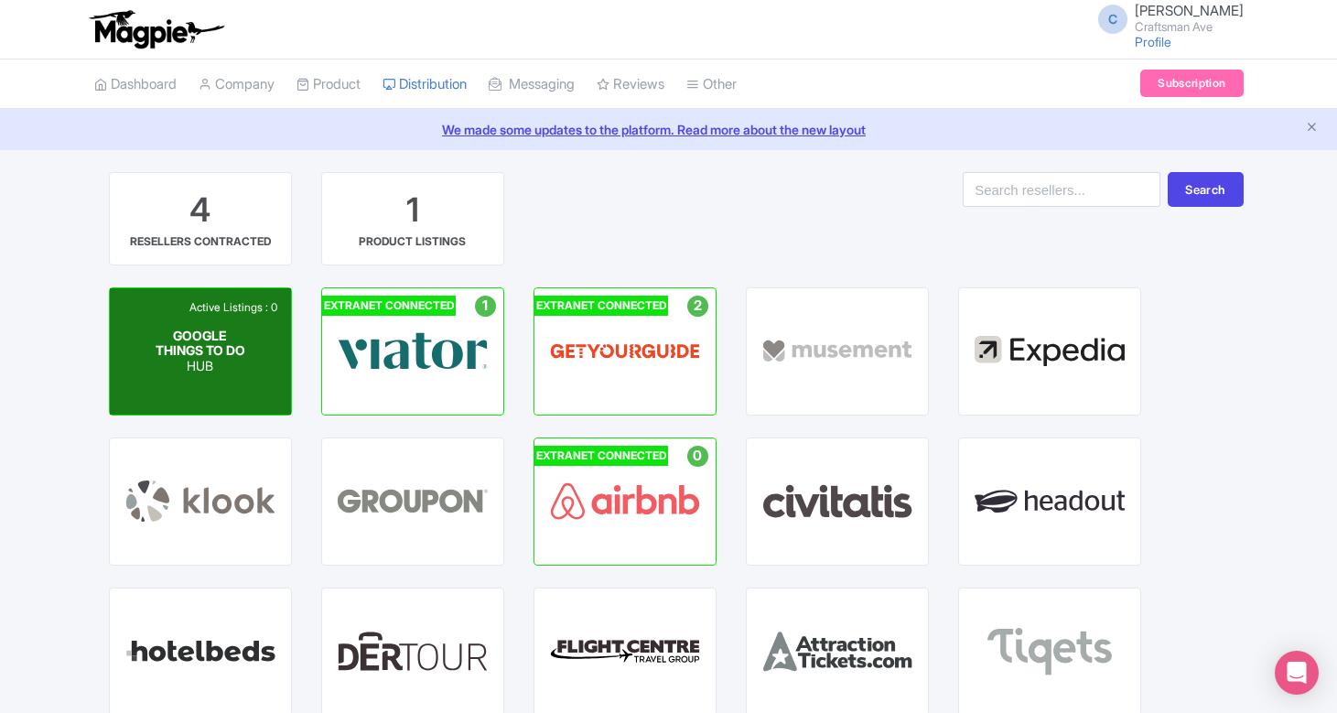
click at [205, 332] on span "GOOGLE THINGS TO DO" at bounding box center [201, 342] width 90 height 31
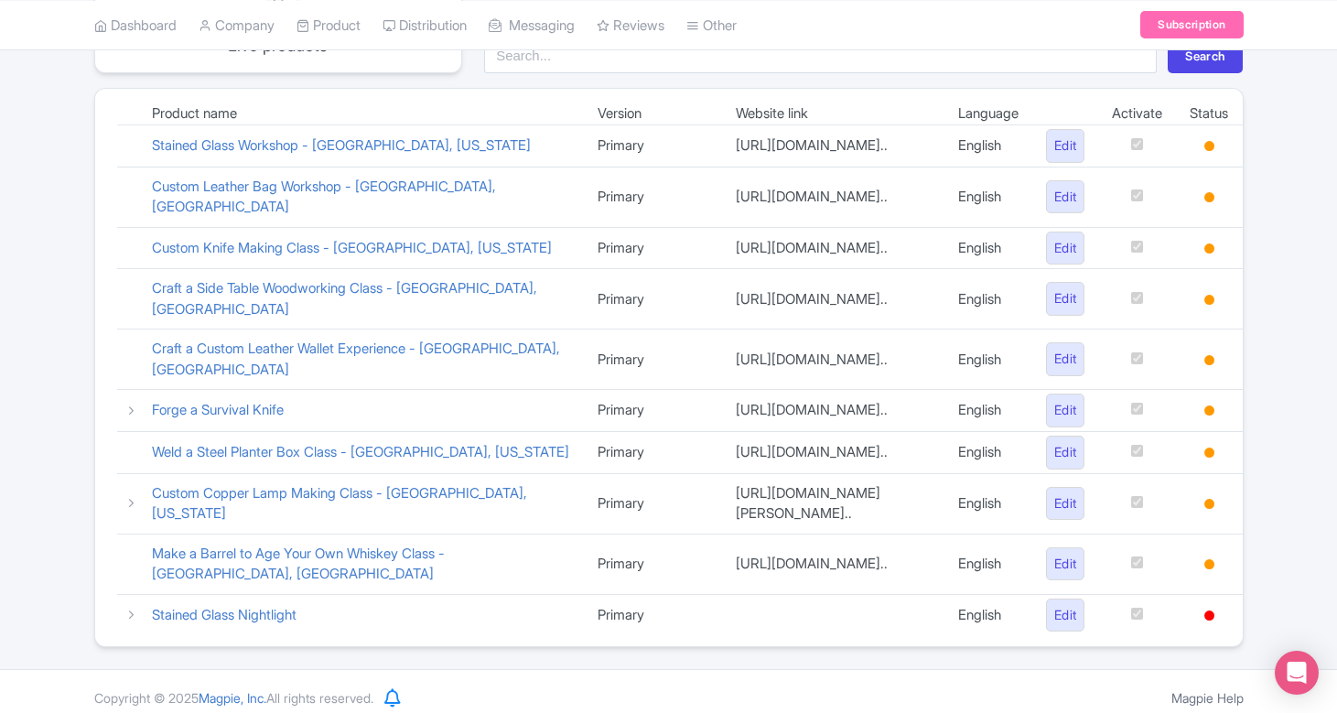
scroll to position [273, 0]
click at [248, 609] on link "Stained Glass Nightlight" at bounding box center [224, 613] width 145 height 17
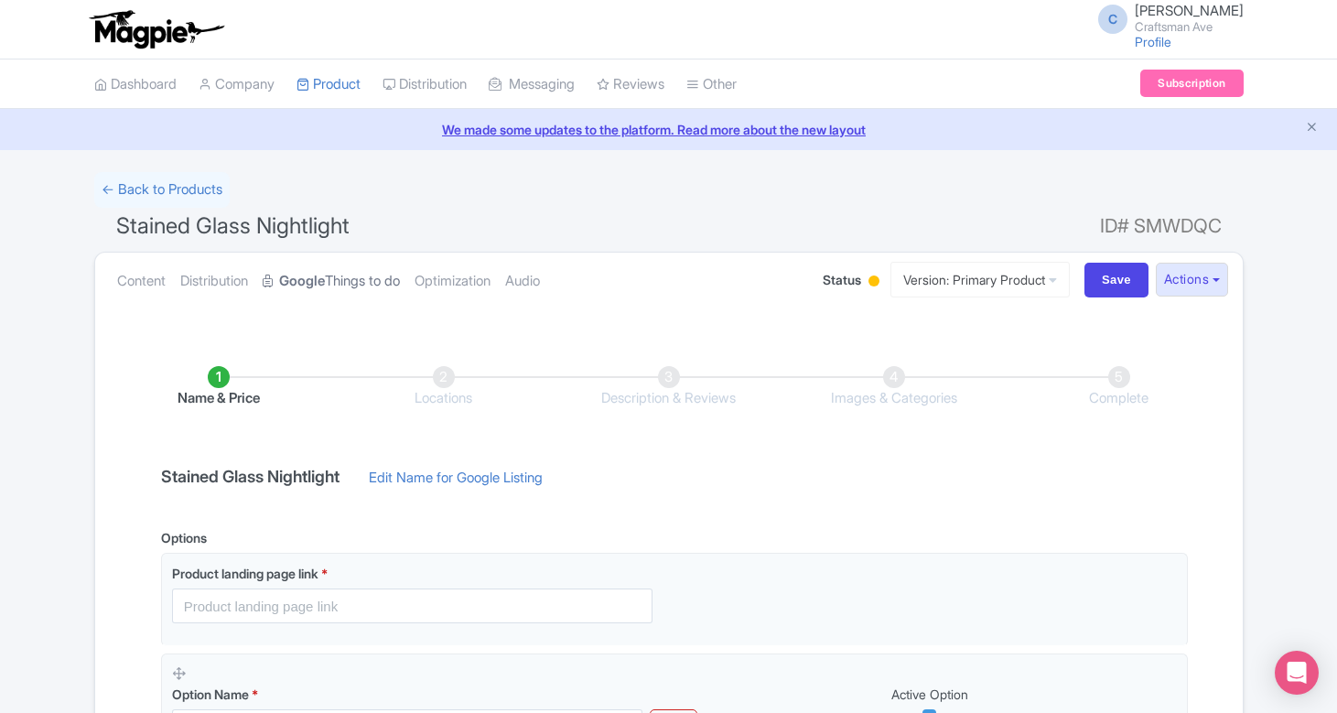
click at [365, 278] on link "Google Things to do" at bounding box center [331, 282] width 137 height 58
click at [347, 285] on link "Google Things to do" at bounding box center [331, 282] width 137 height 58
click at [221, 286] on link "Distribution" at bounding box center [214, 282] width 68 height 58
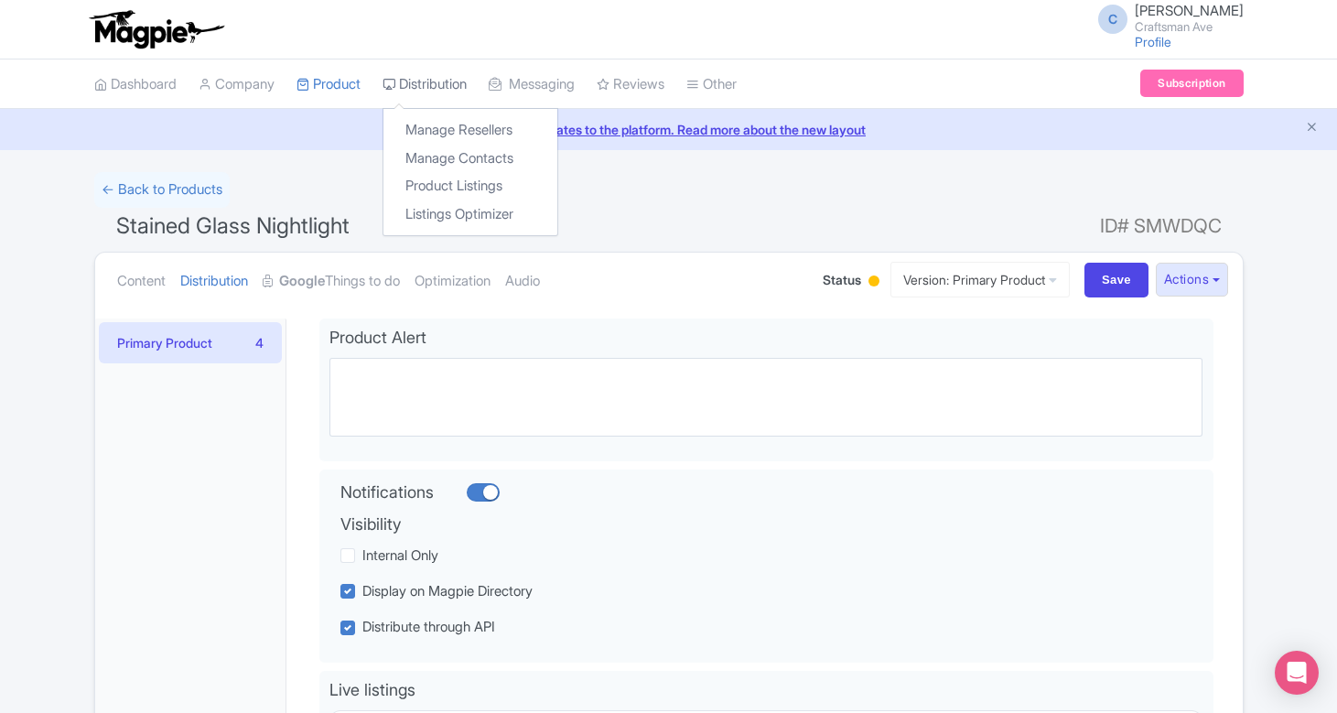
click at [421, 91] on link "Distribution" at bounding box center [425, 84] width 84 height 50
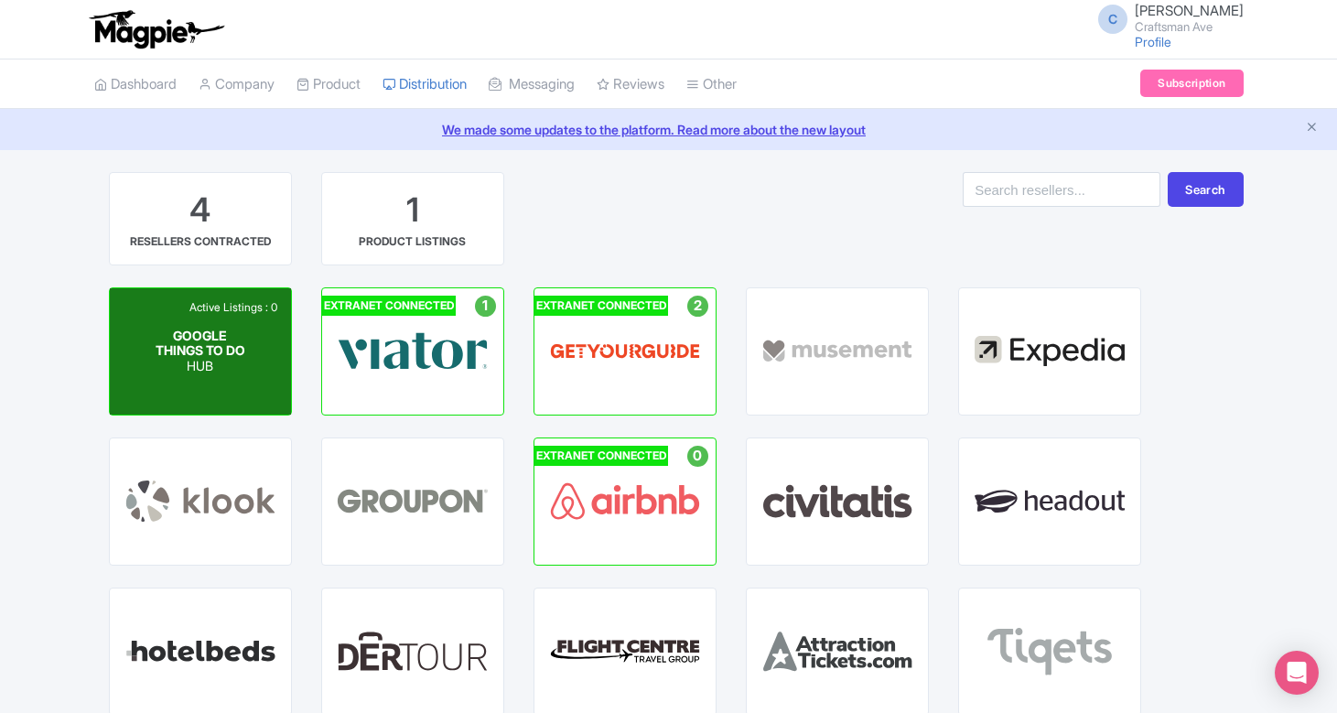
click at [273, 317] on div "Active Listings : 0 GOOGLE THINGS TO DO HUB" at bounding box center [200, 351] width 181 height 126
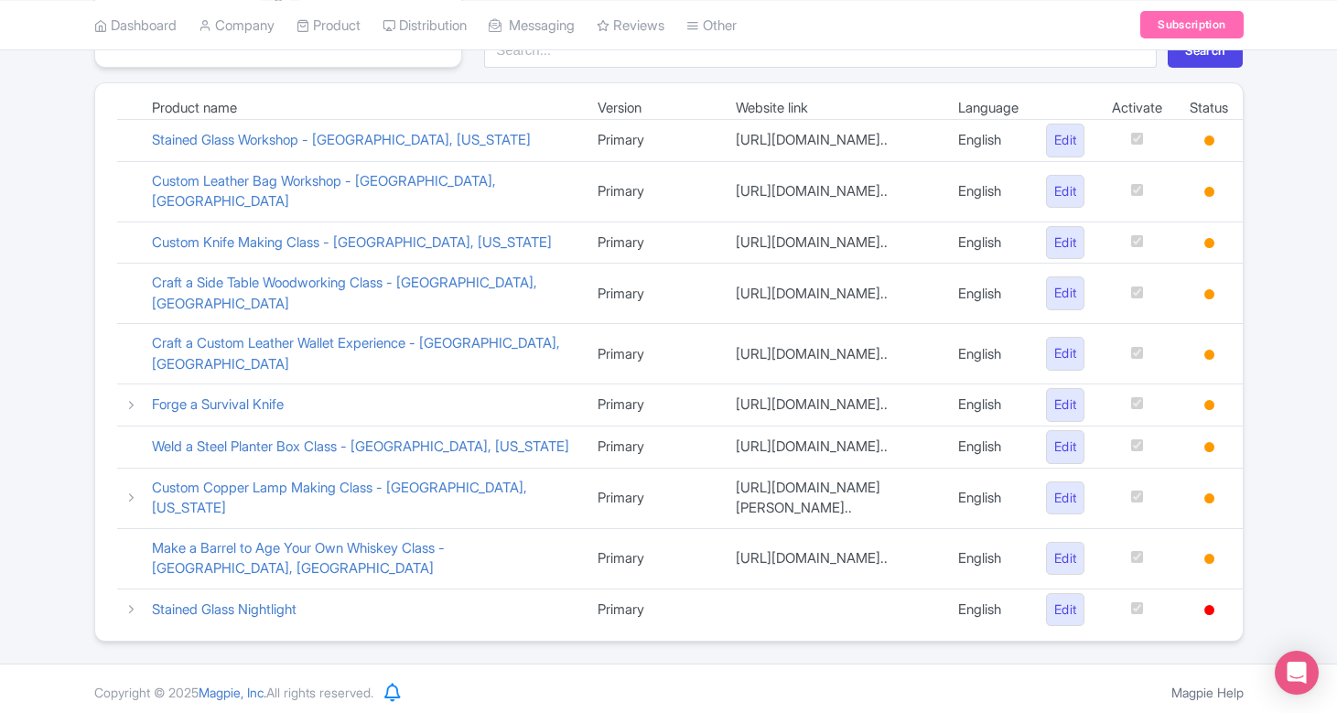
scroll to position [276, 0]
click at [243, 403] on link "Forge a Survival Knife" at bounding box center [218, 404] width 132 height 17
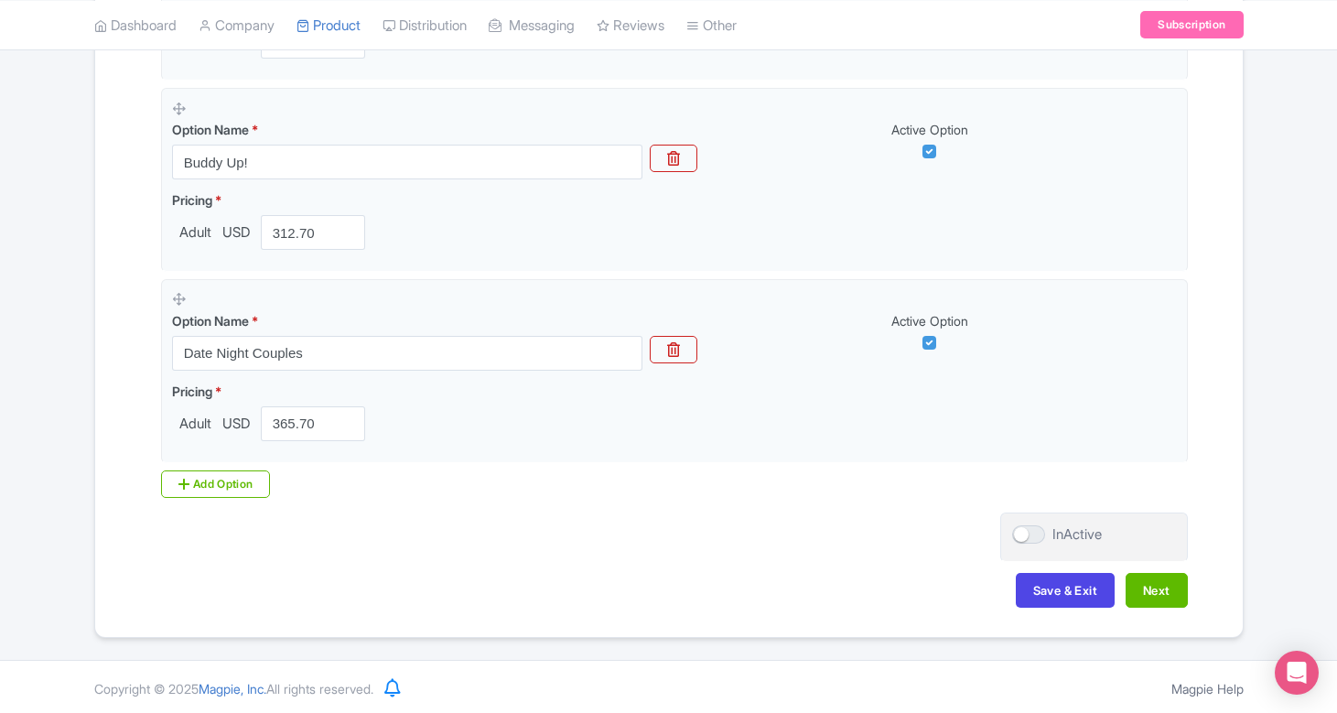
scroll to position [755, 0]
click at [1024, 535] on div at bounding box center [1028, 535] width 33 height 18
click at [1024, 535] on input "InActive" at bounding box center [1018, 536] width 12 height 12
click at [1024, 535] on div at bounding box center [1028, 535] width 33 height 18
click at [1024, 535] on input "Active" at bounding box center [1018, 536] width 12 height 12
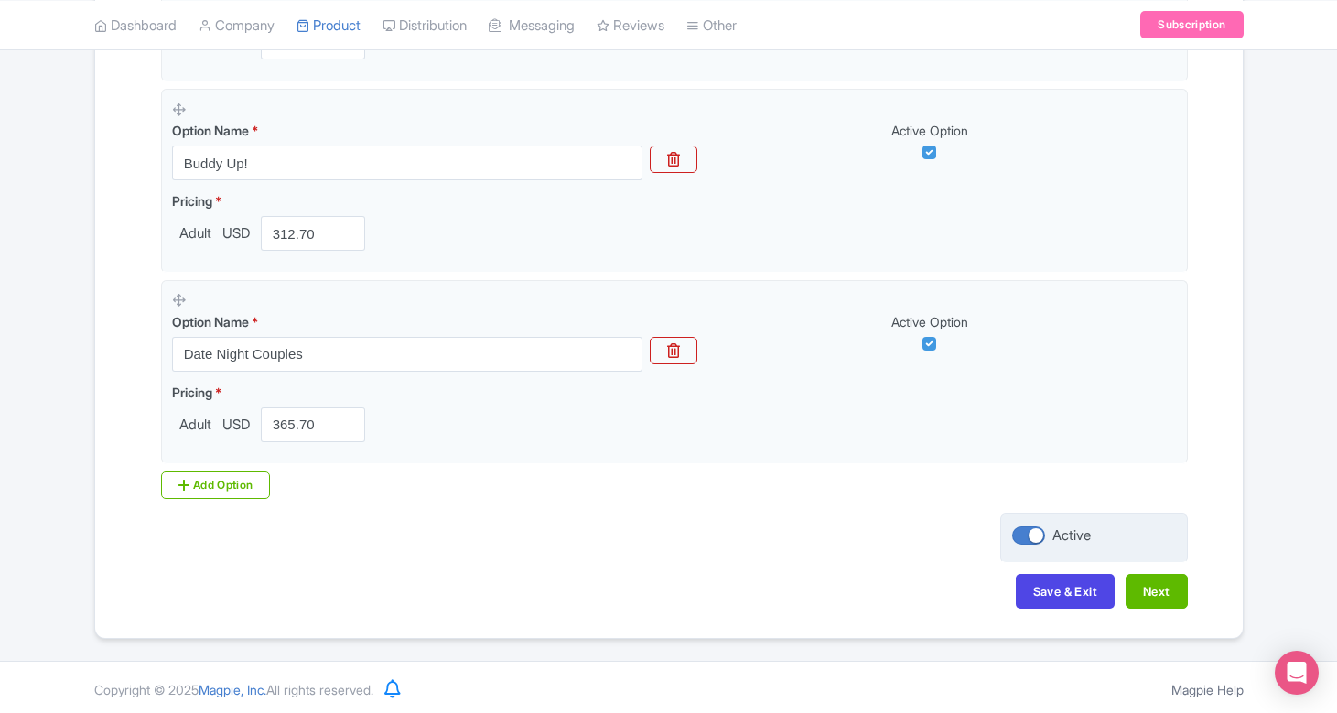
checkbox input "false"
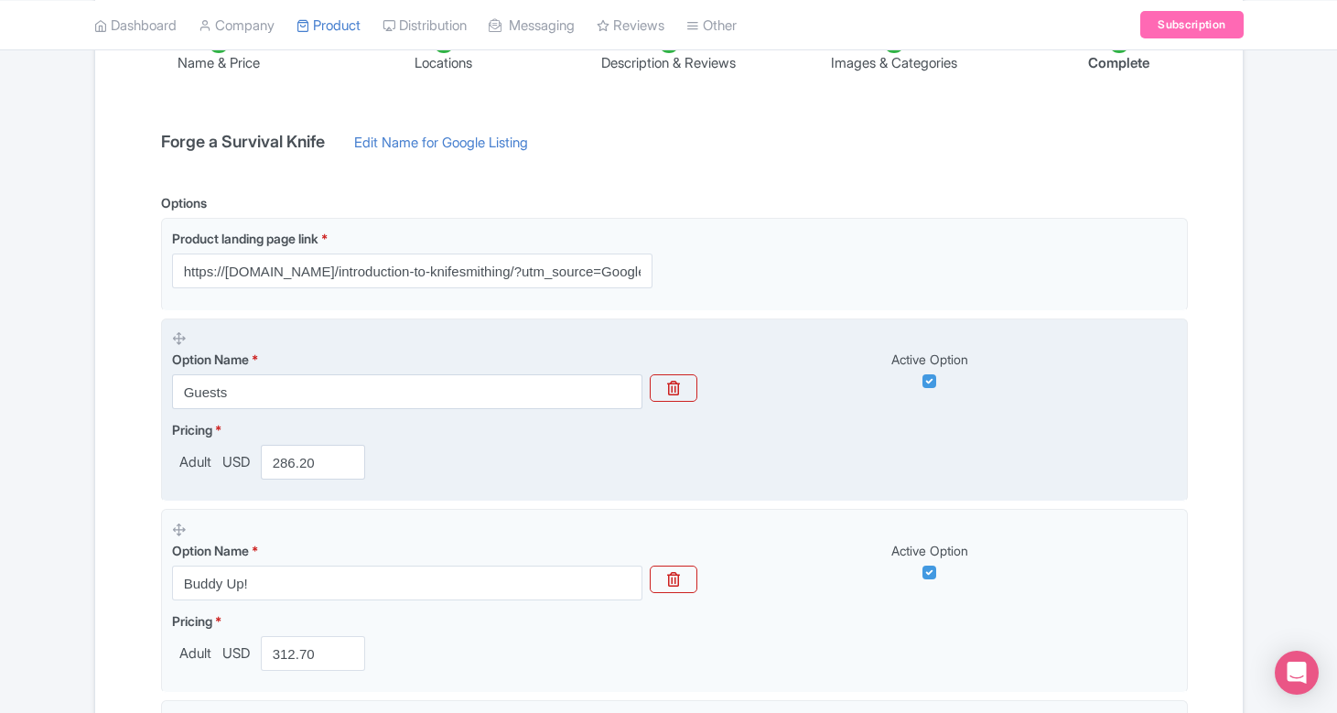
scroll to position [688, 0]
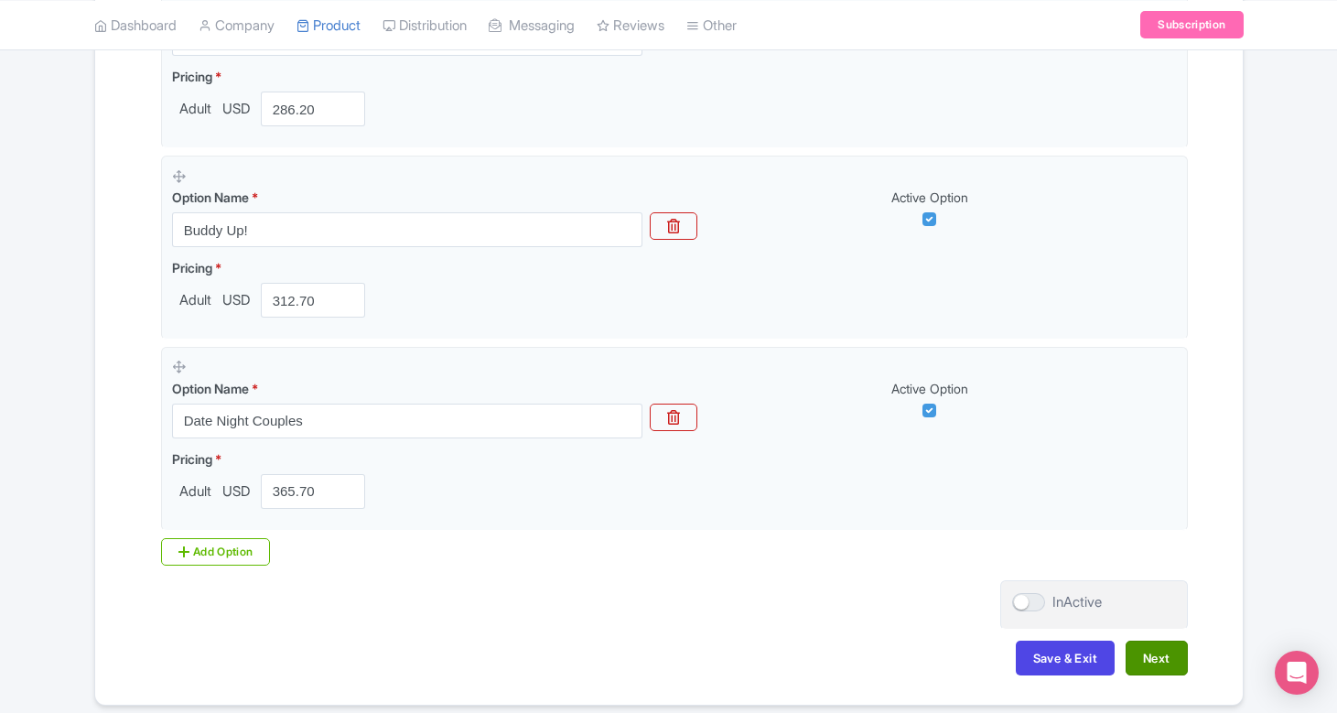
click at [1155, 655] on button "Next" at bounding box center [1157, 658] width 62 height 35
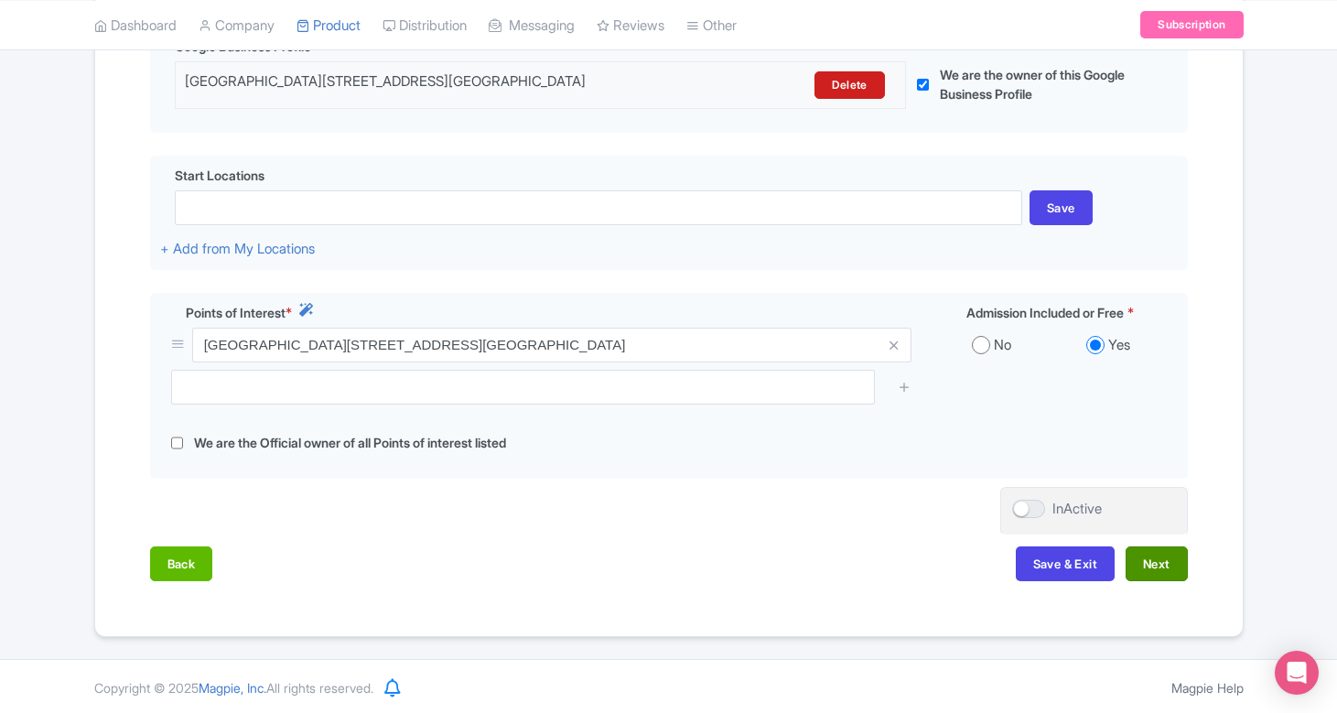
click at [1162, 552] on button "Next" at bounding box center [1157, 563] width 62 height 35
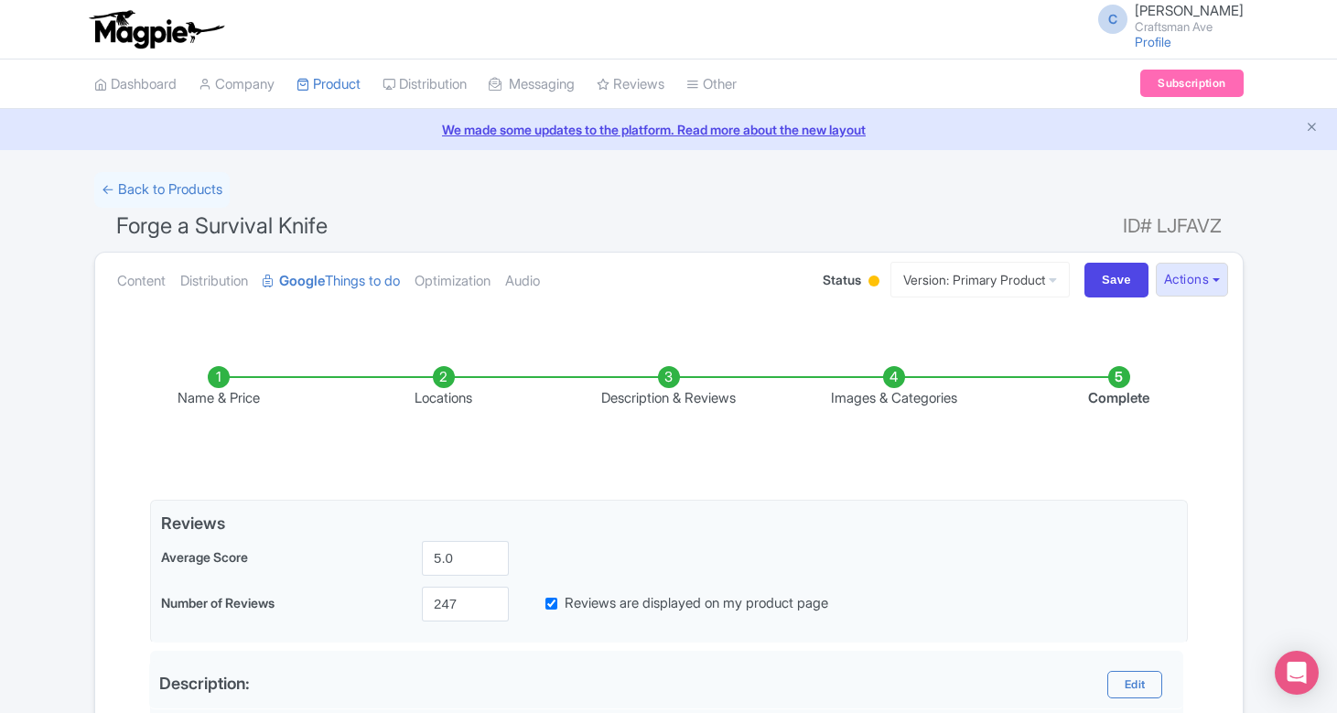
scroll to position [0, 0]
click at [962, 287] on link "Version: Primary Product" at bounding box center [980, 280] width 179 height 36
click at [200, 198] on link "← Back to Products" at bounding box center [161, 190] width 135 height 36
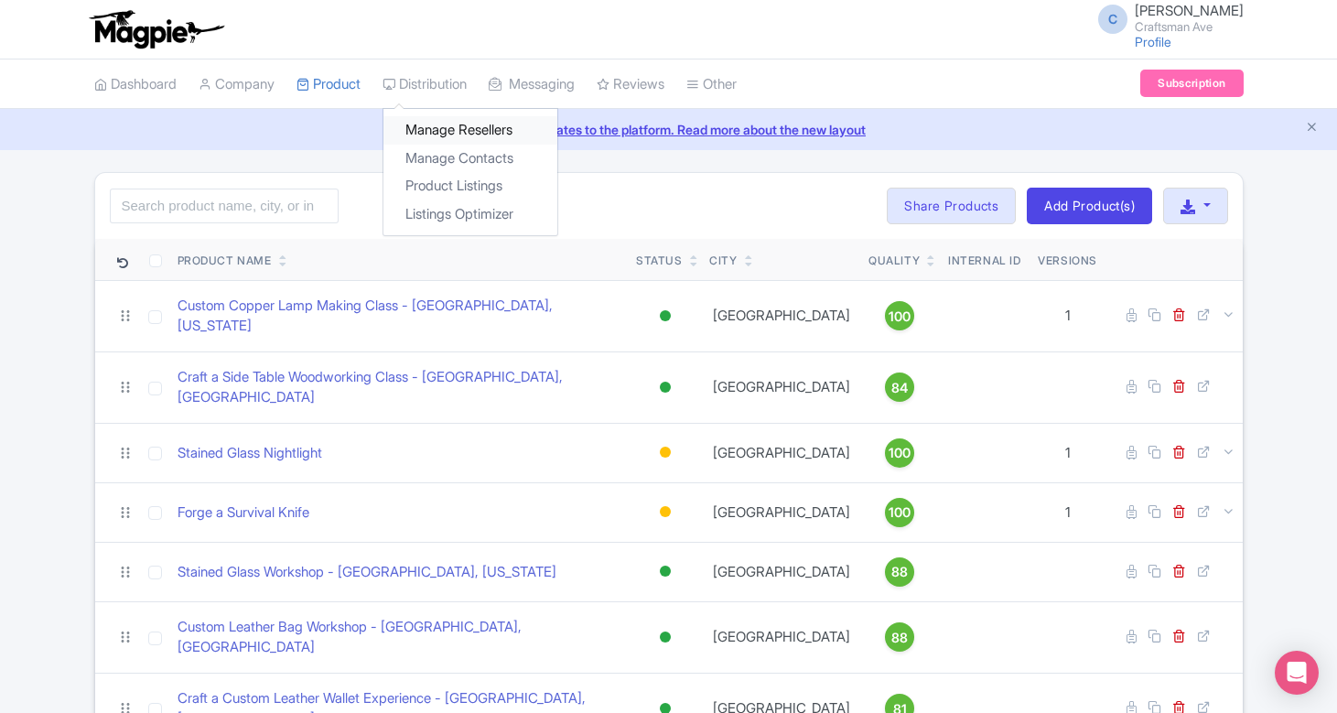
click at [445, 135] on link "Manage Resellers" at bounding box center [470, 130] width 174 height 28
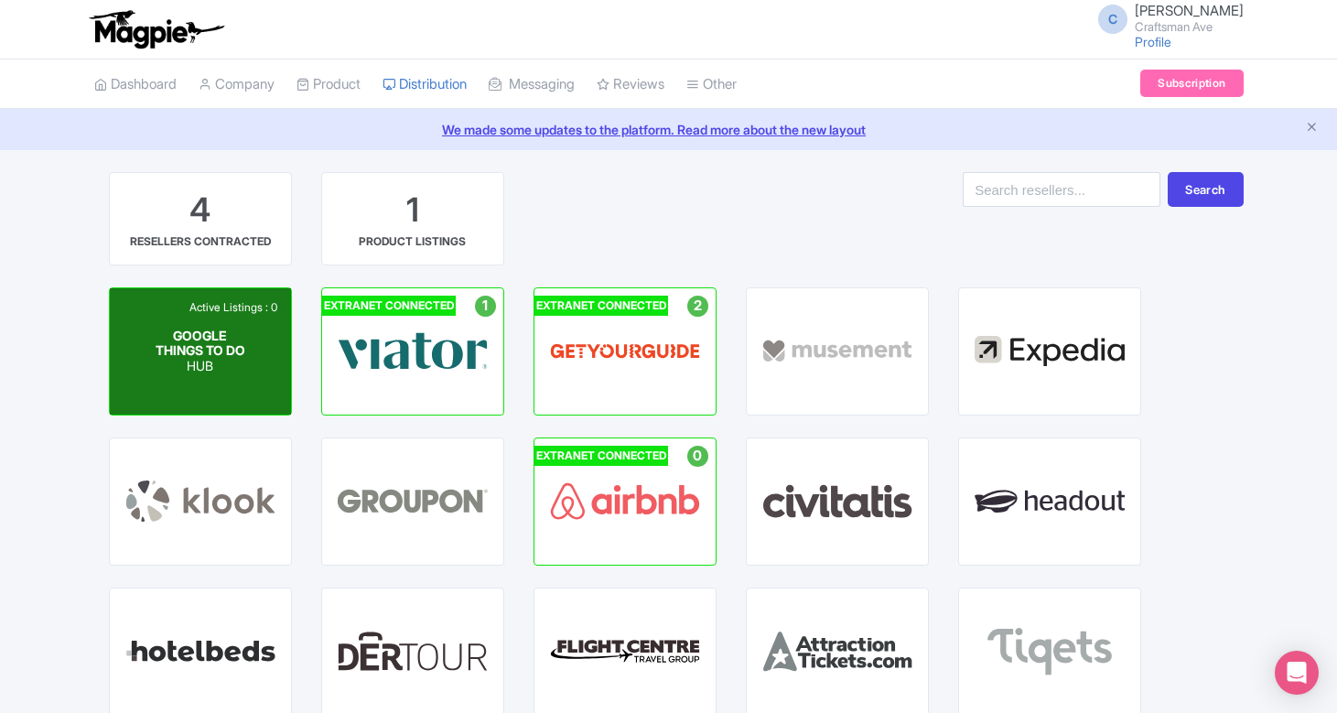
click at [214, 370] on p "HUB" at bounding box center [200, 367] width 91 height 16
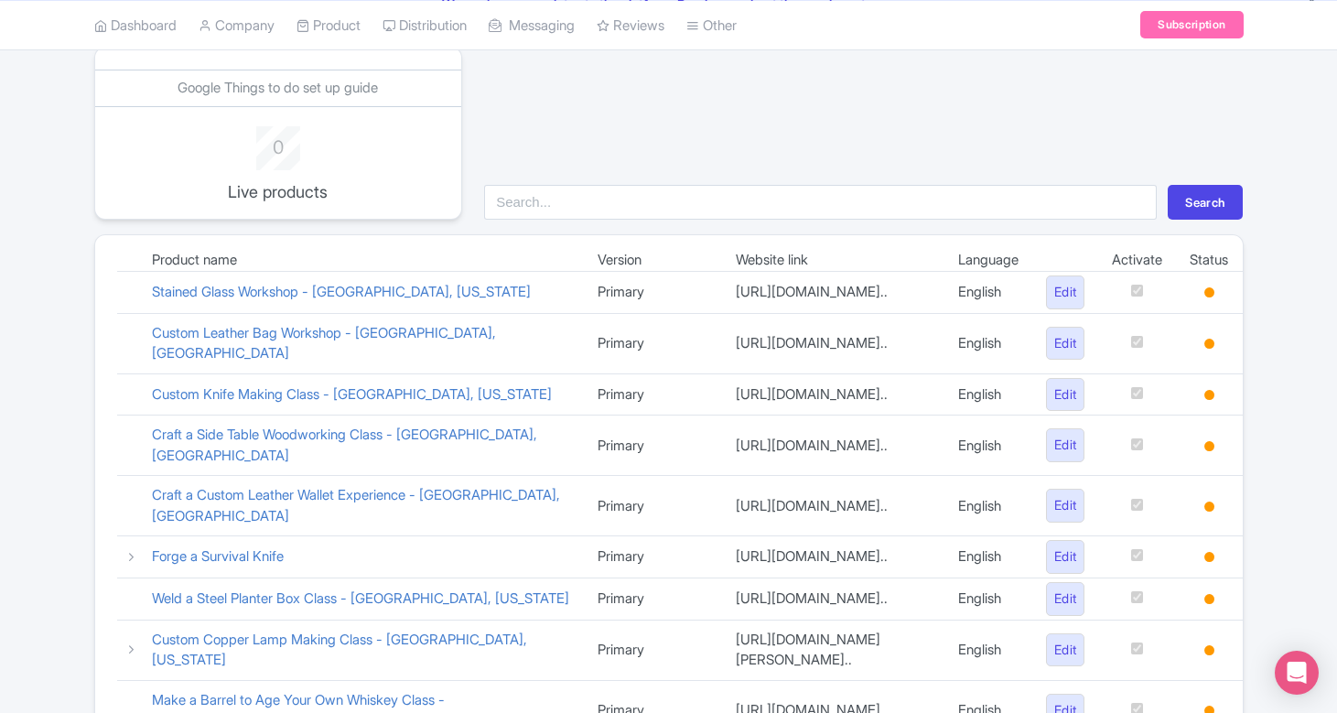
scroll to position [148, 0]
